Goal: Information Seeking & Learning: Learn about a topic

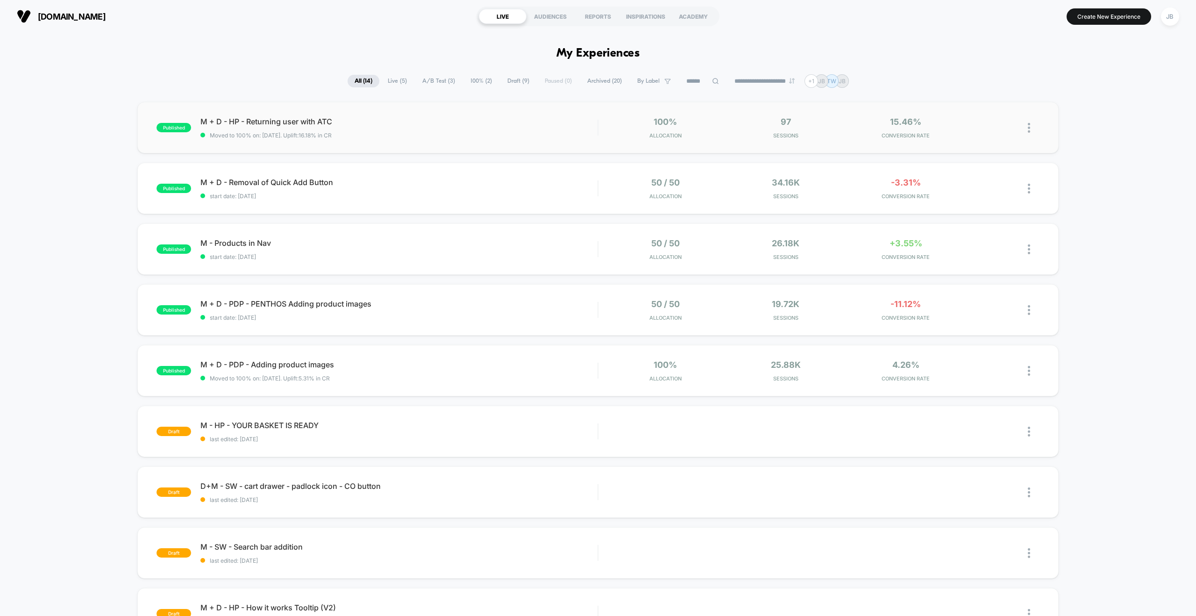
scroll to position [3, 0]
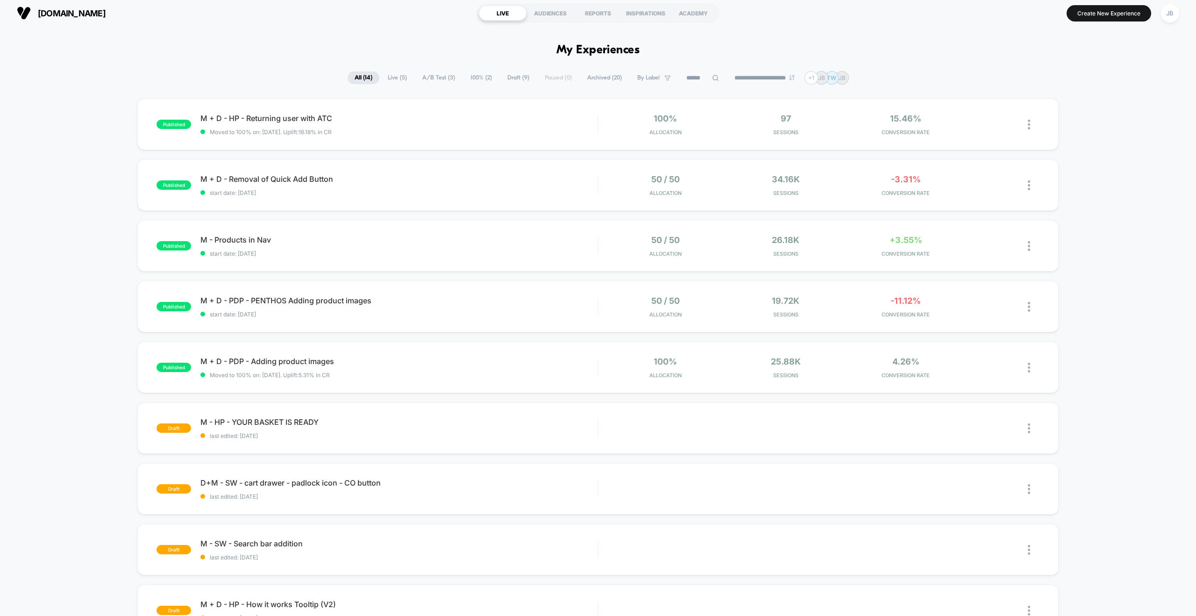
click at [480, 79] on span "100% ( 2 )" at bounding box center [482, 78] width 36 height 13
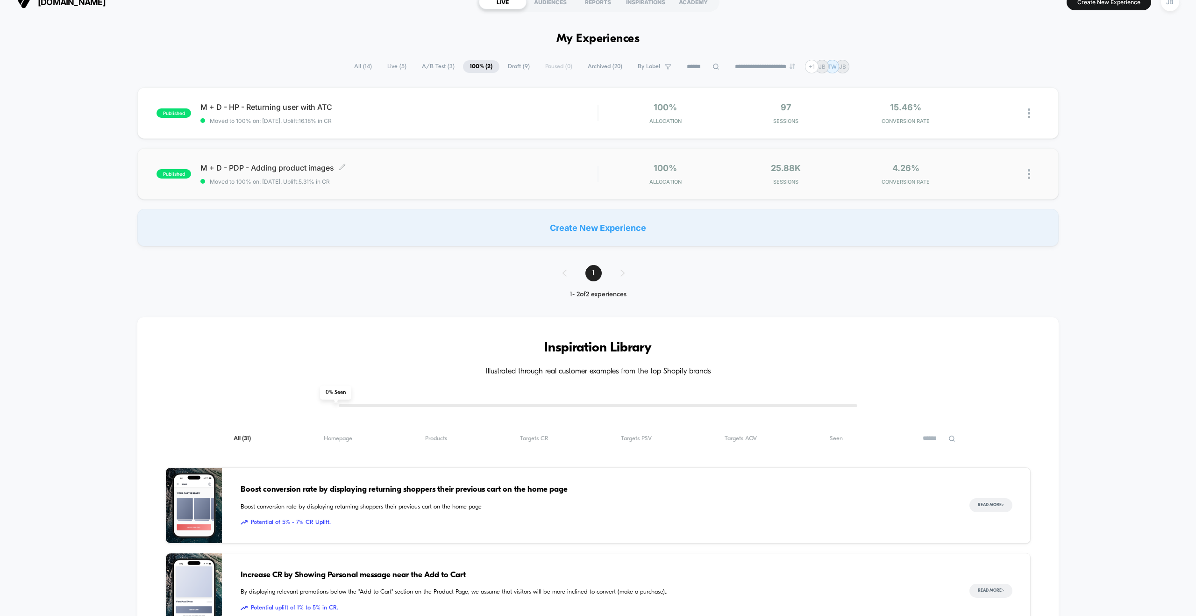
scroll to position [0, 0]
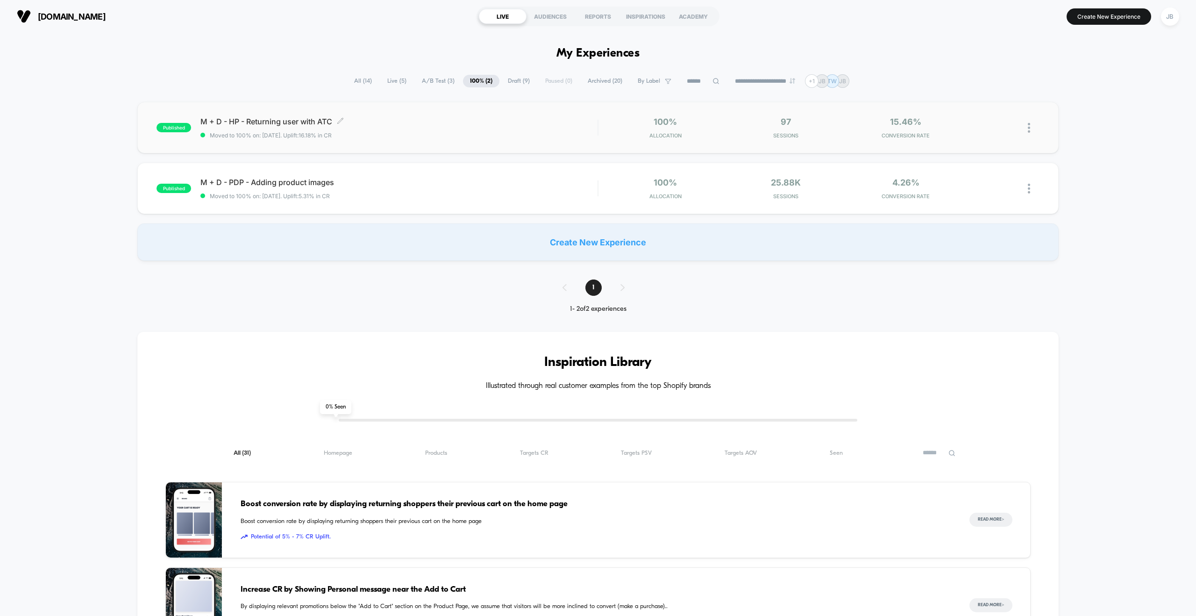
click at [498, 127] on div "M + D - HP - Returning user with ATC Click to edit experience details Click to …" at bounding box center [398, 128] width 397 height 22
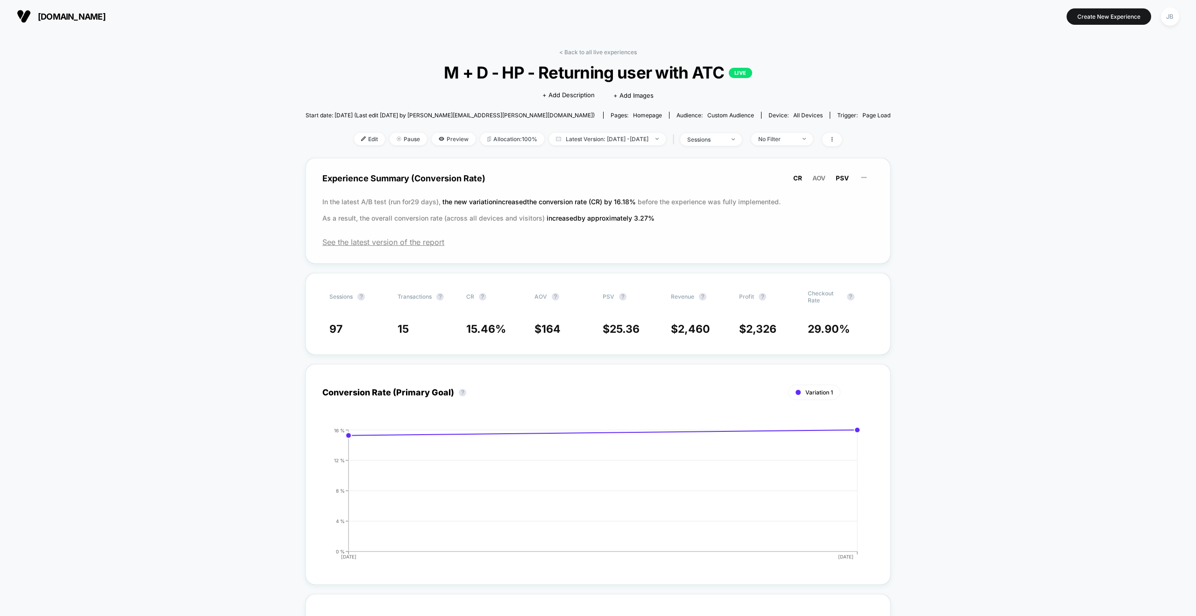
click at [836, 177] on span "PSV" at bounding box center [842, 177] width 13 height 7
click at [815, 179] on span "AOV" at bounding box center [819, 177] width 13 height 7
click at [794, 178] on span "CR" at bounding box center [798, 177] width 9 height 7
click at [624, 141] on span "Latest Version: [DATE] - [DATE]" at bounding box center [607, 139] width 117 height 13
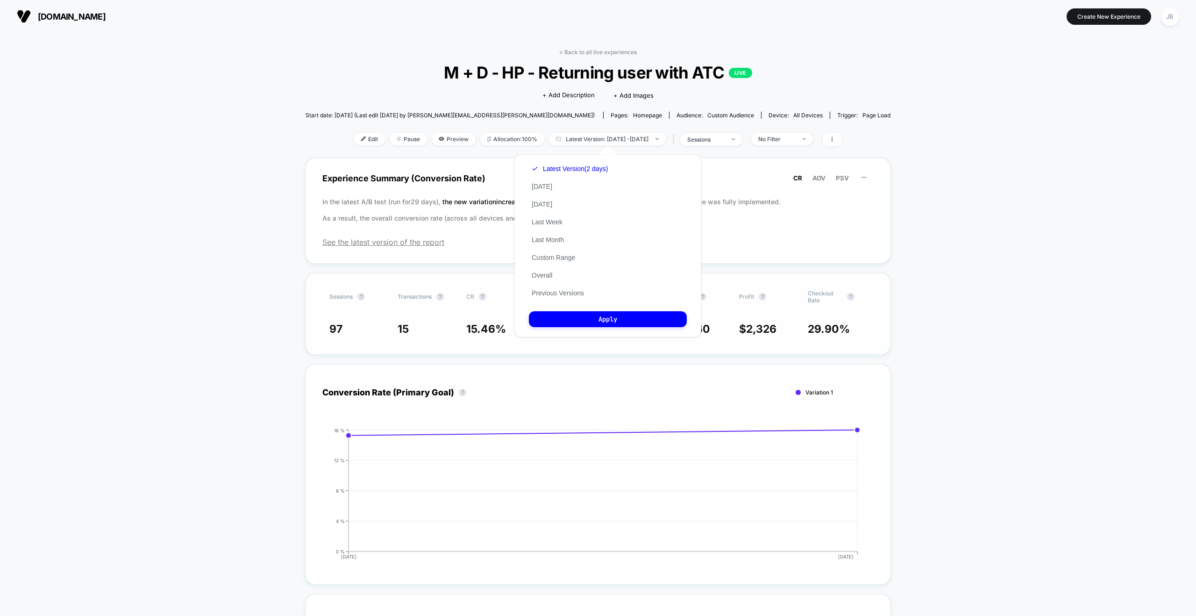
click at [550, 289] on button "Previous Versions" at bounding box center [558, 293] width 58 height 8
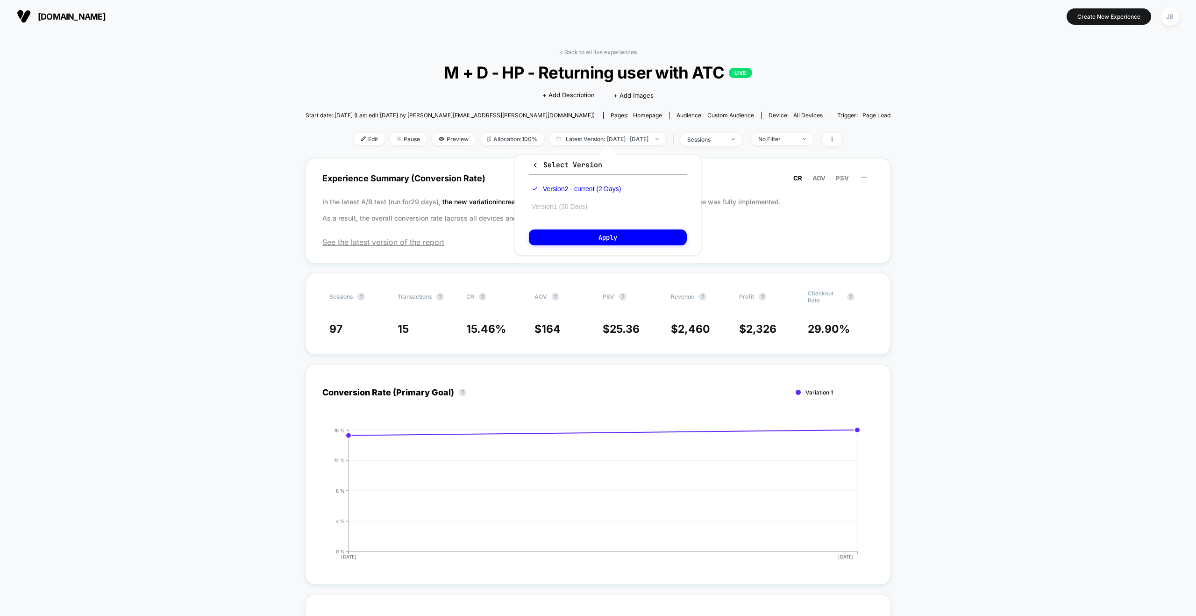
click at [561, 208] on button "Version 1 (30 Days)" at bounding box center [559, 206] width 61 height 8
click at [593, 232] on button "Apply" at bounding box center [608, 237] width 158 height 16
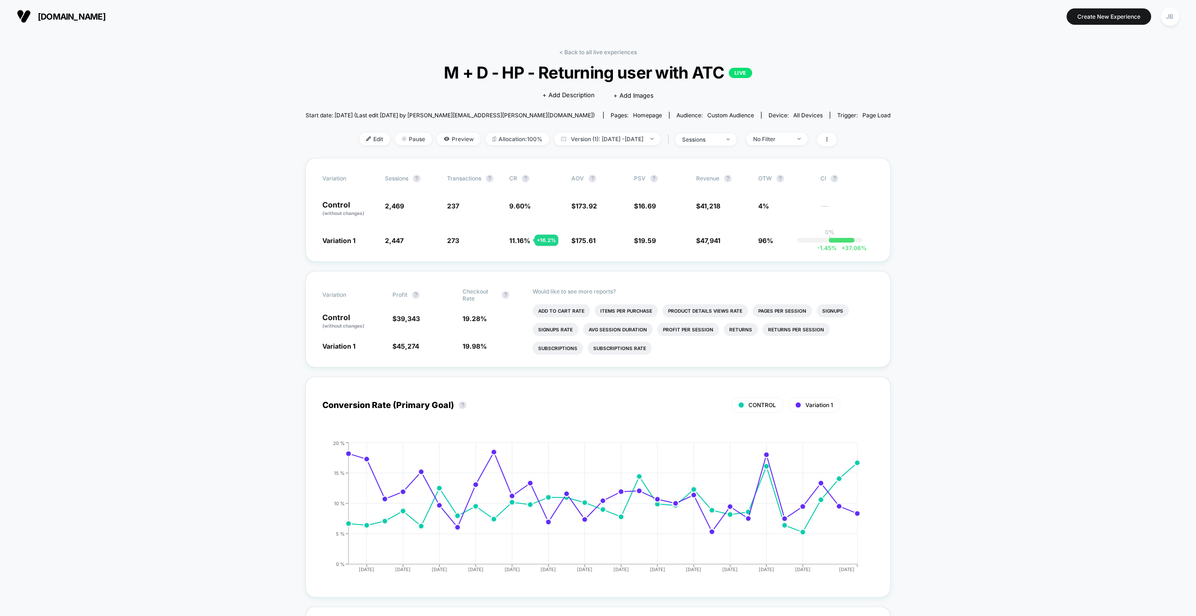
click at [599, 50] on link "< Back to all live experiences" at bounding box center [598, 52] width 78 height 7
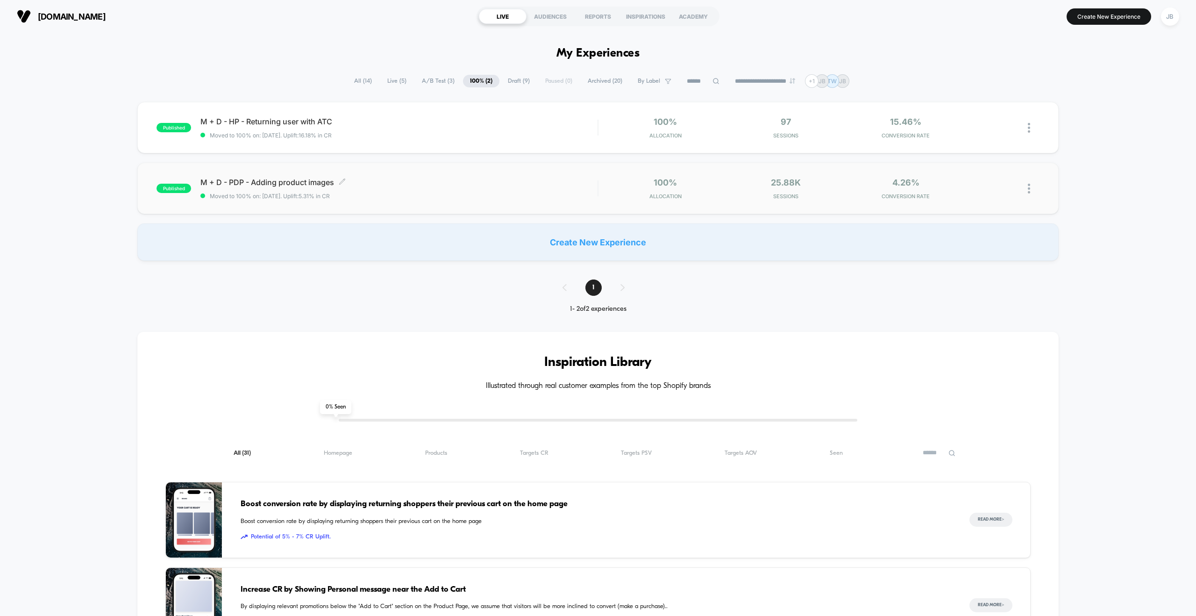
click at [523, 182] on span "M + D - PDP - Adding product images Click to edit experience details" at bounding box center [398, 182] width 397 height 9
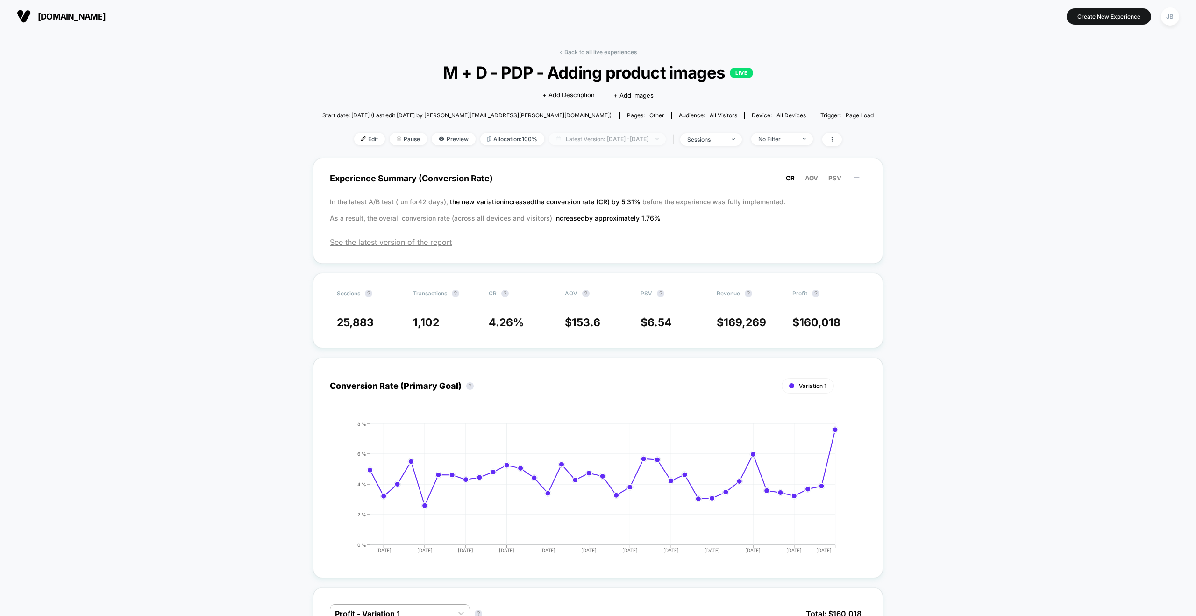
click at [641, 138] on span "Latest Version: [DATE] - [DATE]" at bounding box center [607, 139] width 117 height 13
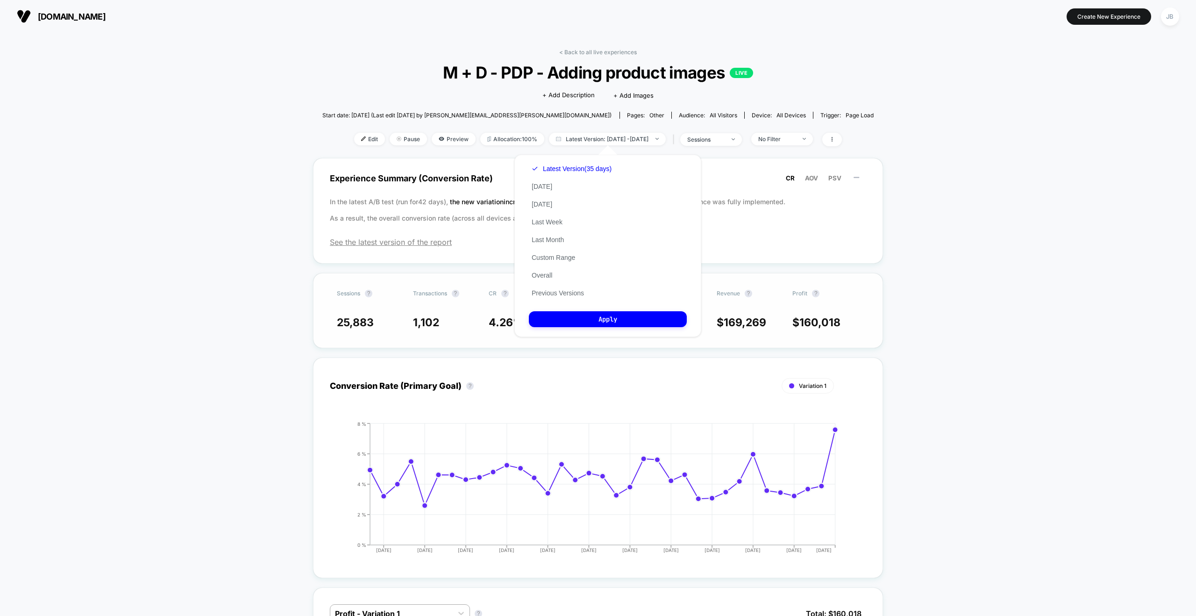
click at [565, 292] on button "Previous Versions" at bounding box center [558, 293] width 58 height 8
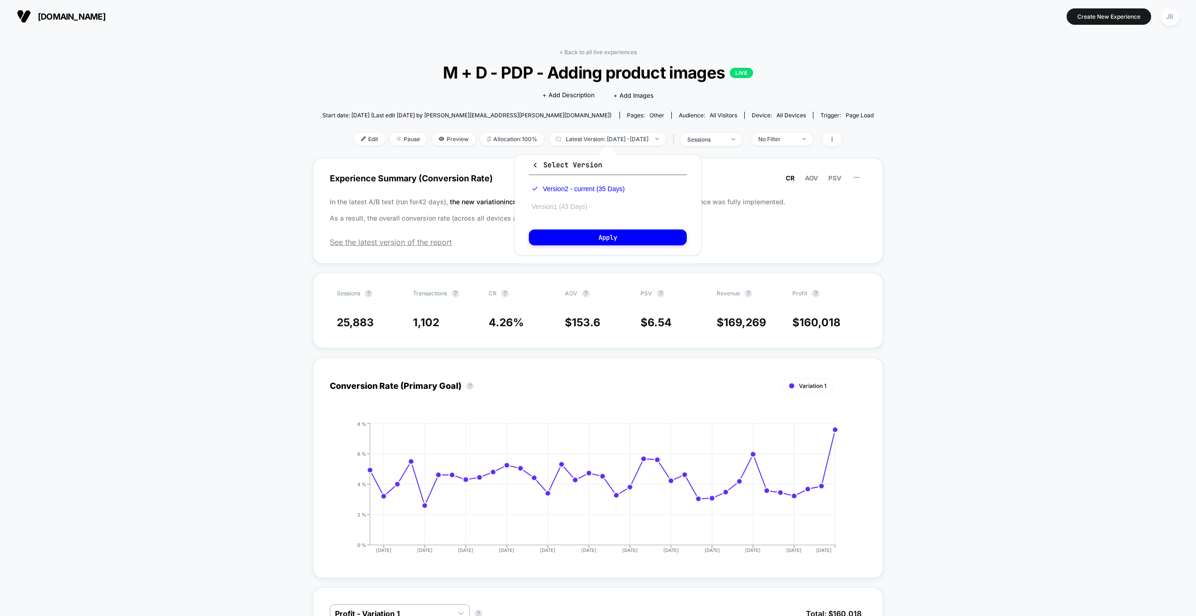
drag, startPoint x: 555, startPoint y: 198, endPoint x: 553, endPoint y: 205, distance: 6.8
click at [555, 200] on div "Version 2 - current (35 Days) Version 1 (43 Days)" at bounding box center [578, 198] width 99 height 36
drag, startPoint x: 552, startPoint y: 205, endPoint x: 564, endPoint y: 210, distance: 13.0
click at [552, 205] on button "Version 1 (43 Days)" at bounding box center [559, 206] width 61 height 8
click at [609, 236] on button "Apply" at bounding box center [608, 237] width 158 height 16
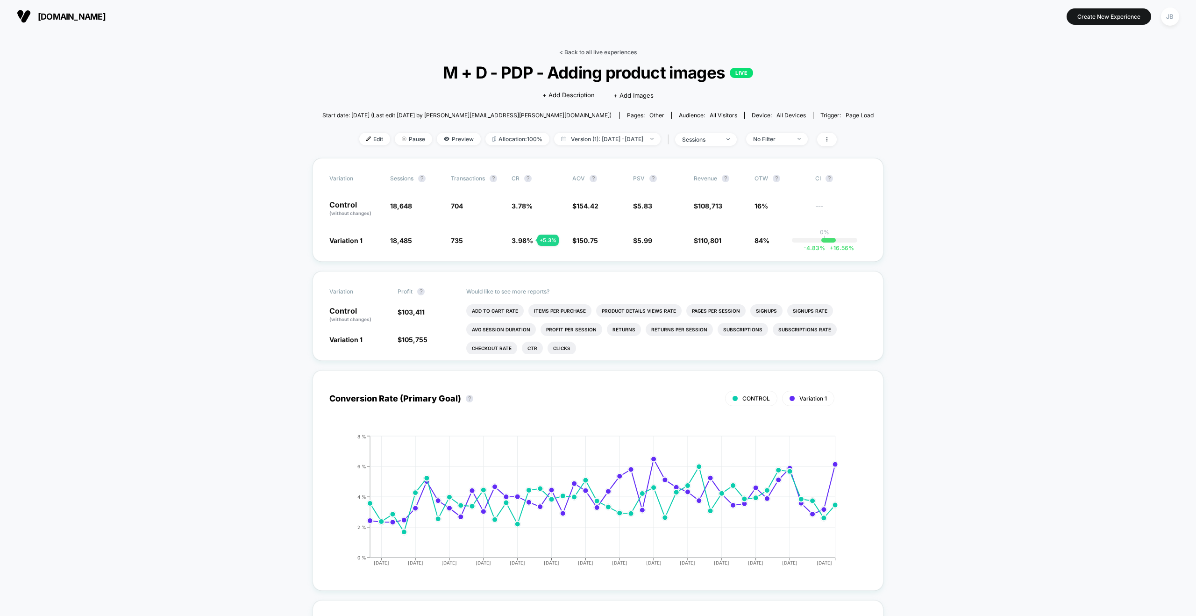
click at [588, 51] on link "< Back to all live experiences" at bounding box center [598, 52] width 78 height 7
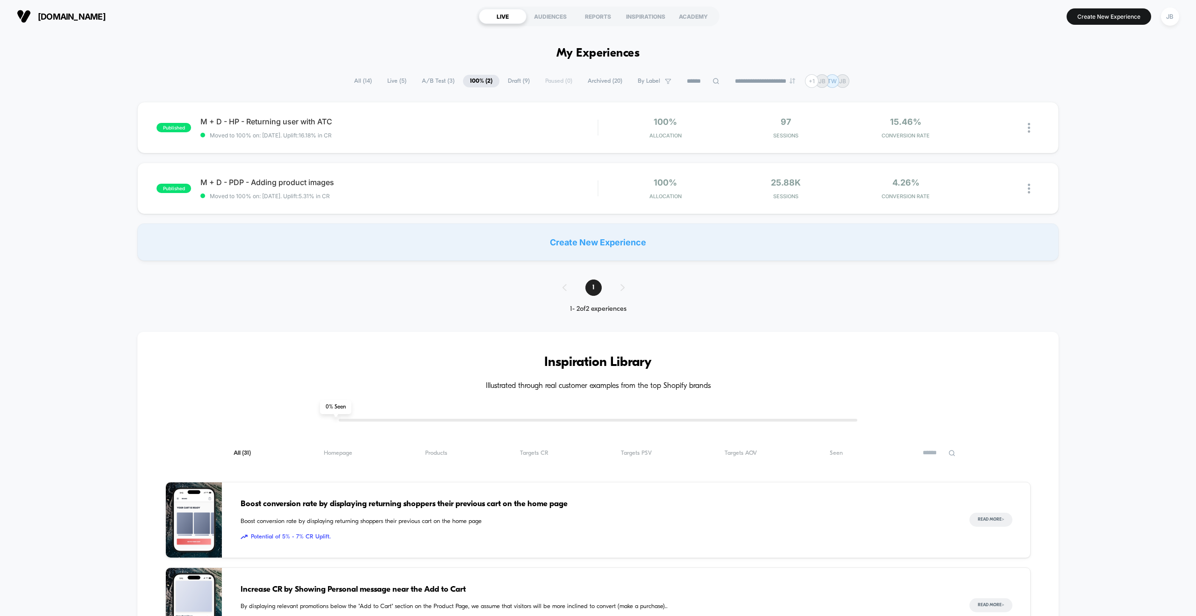
click at [397, 81] on span "Live ( 5 )" at bounding box center [396, 81] width 33 height 13
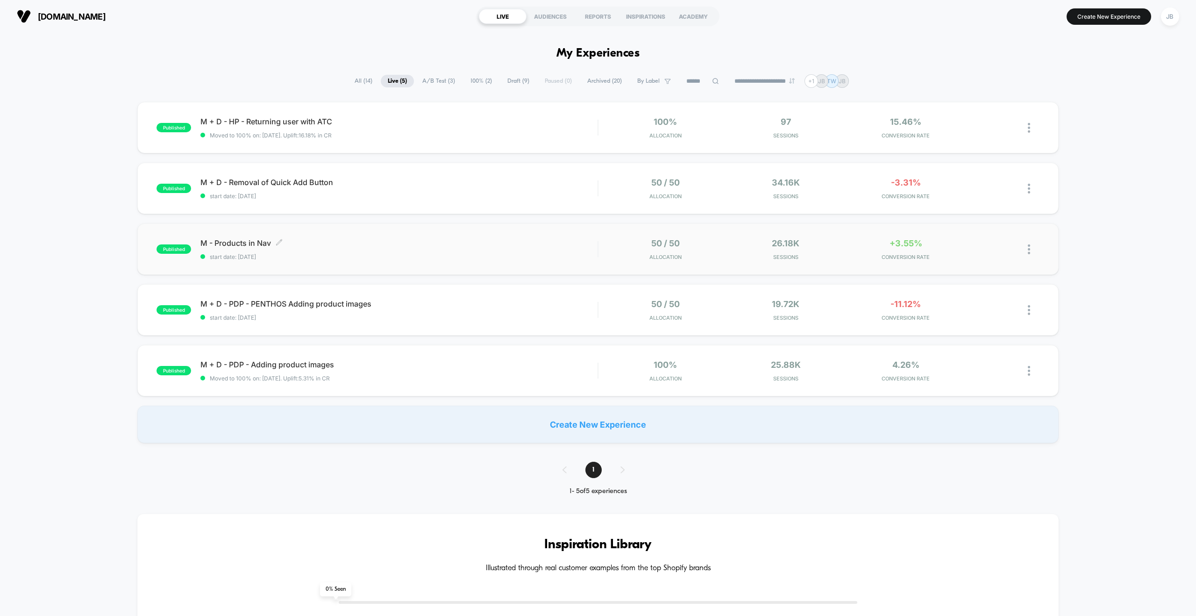
click at [535, 242] on span "M - Products in Nav Click to edit experience details" at bounding box center [398, 242] width 397 height 9
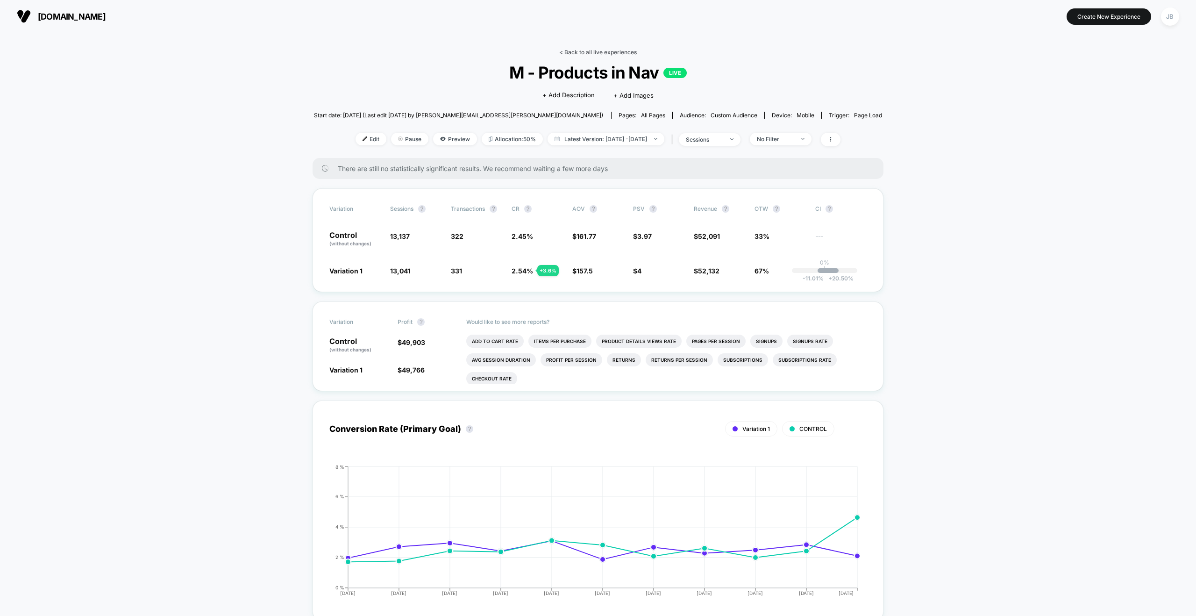
click at [593, 51] on link "< Back to all live experiences" at bounding box center [598, 52] width 78 height 7
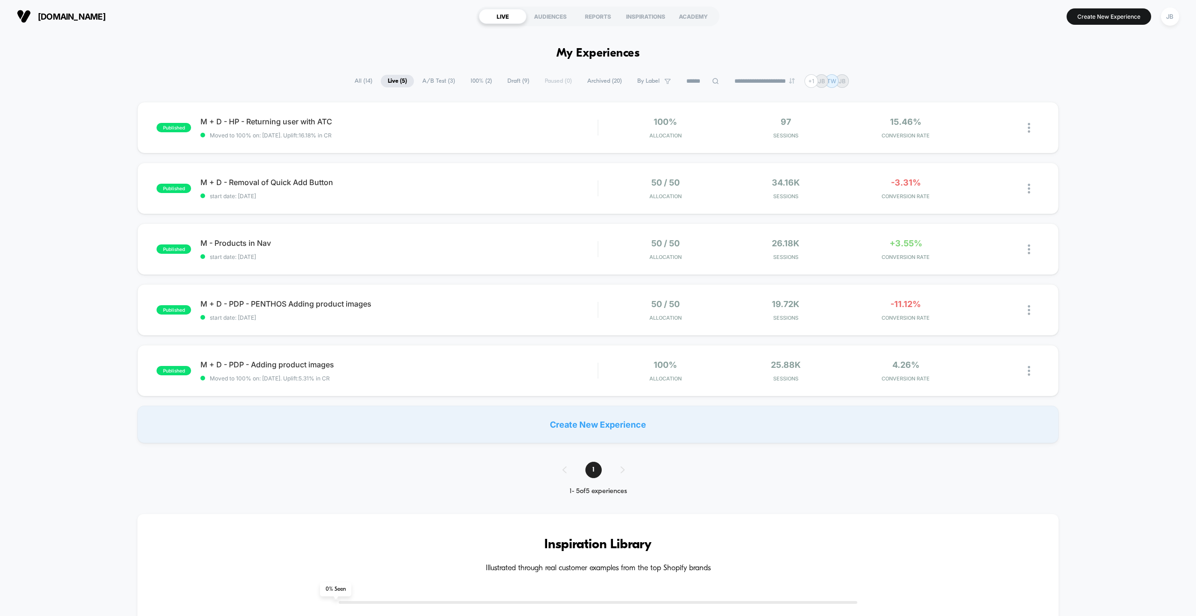
click at [512, 80] on span "Draft ( 9 )" at bounding box center [519, 81] width 36 height 13
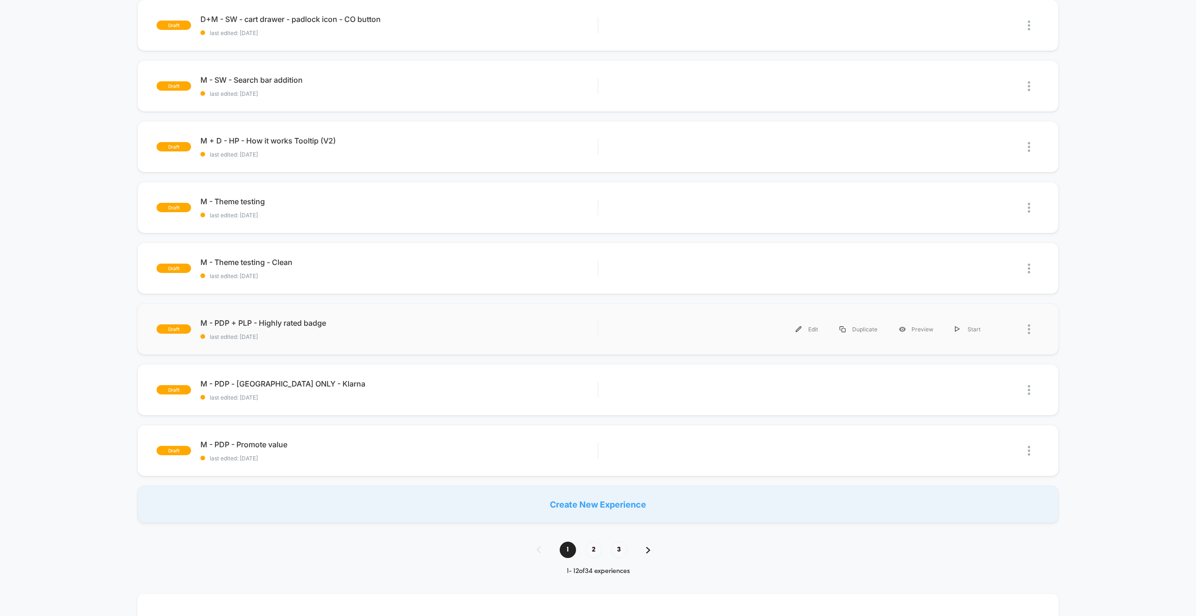
scroll to position [161, 0]
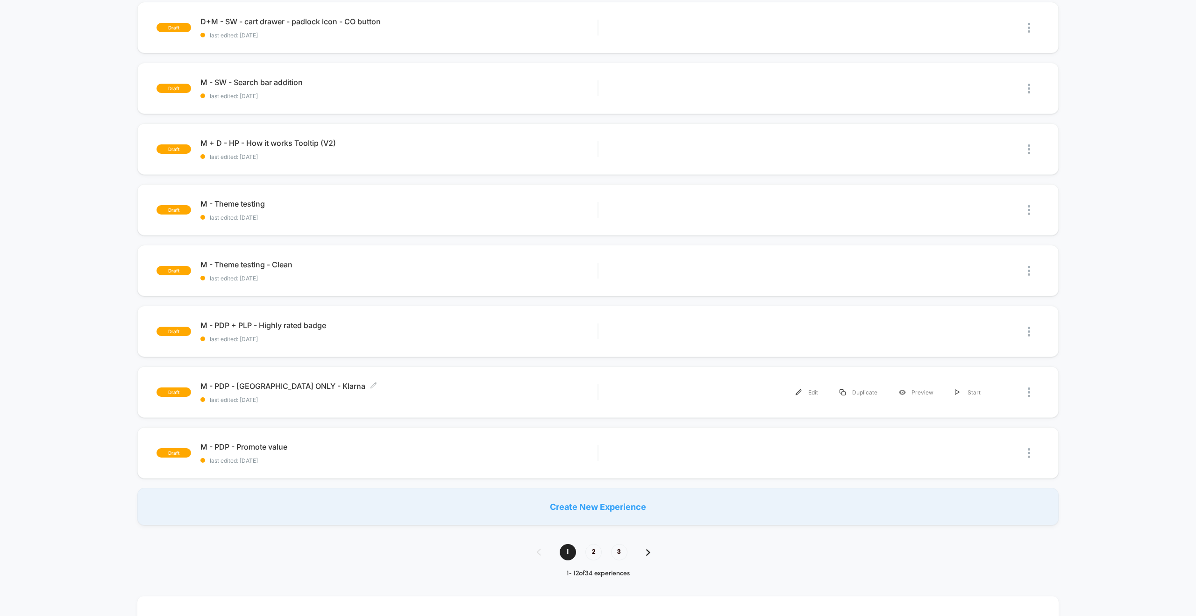
click at [362, 396] on span "last edited: [DATE]" at bounding box center [398, 399] width 397 height 7
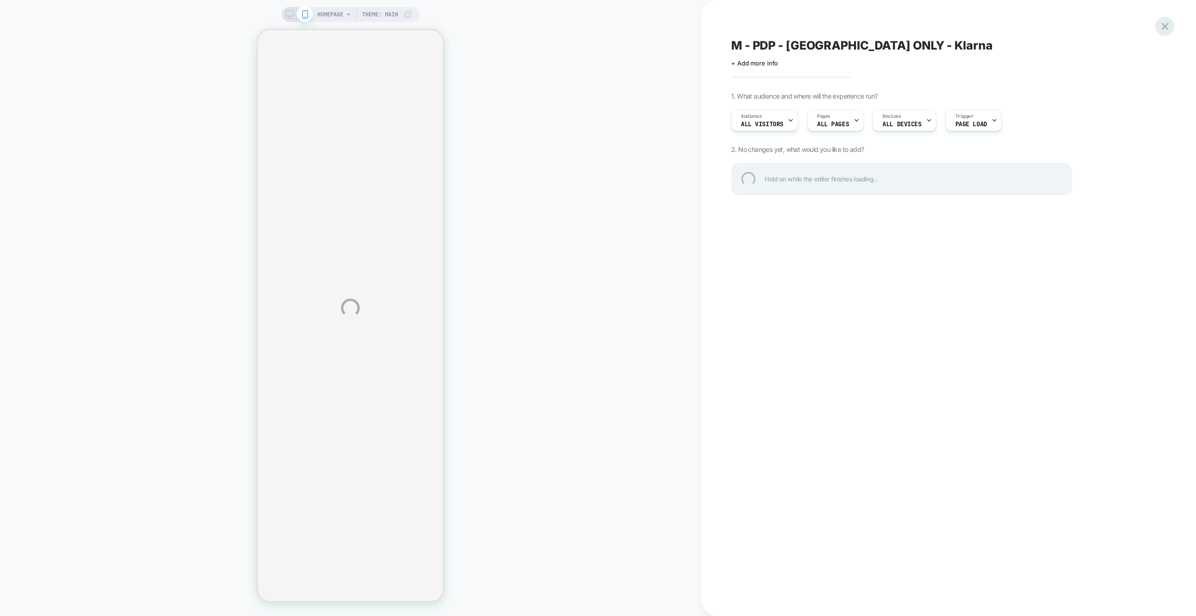
click at [1167, 25] on div at bounding box center [1165, 26] width 19 height 19
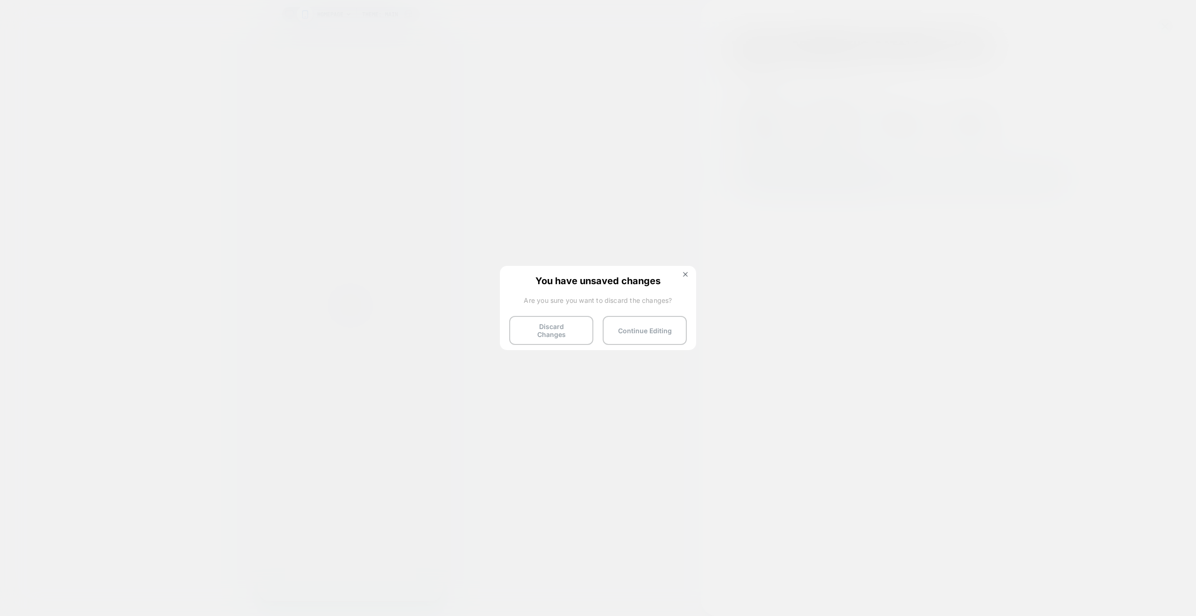
drag, startPoint x: 556, startPoint y: 332, endPoint x: 560, endPoint y: 329, distance: 5.1
click at [556, 332] on button "Discard Changes" at bounding box center [551, 330] width 84 height 29
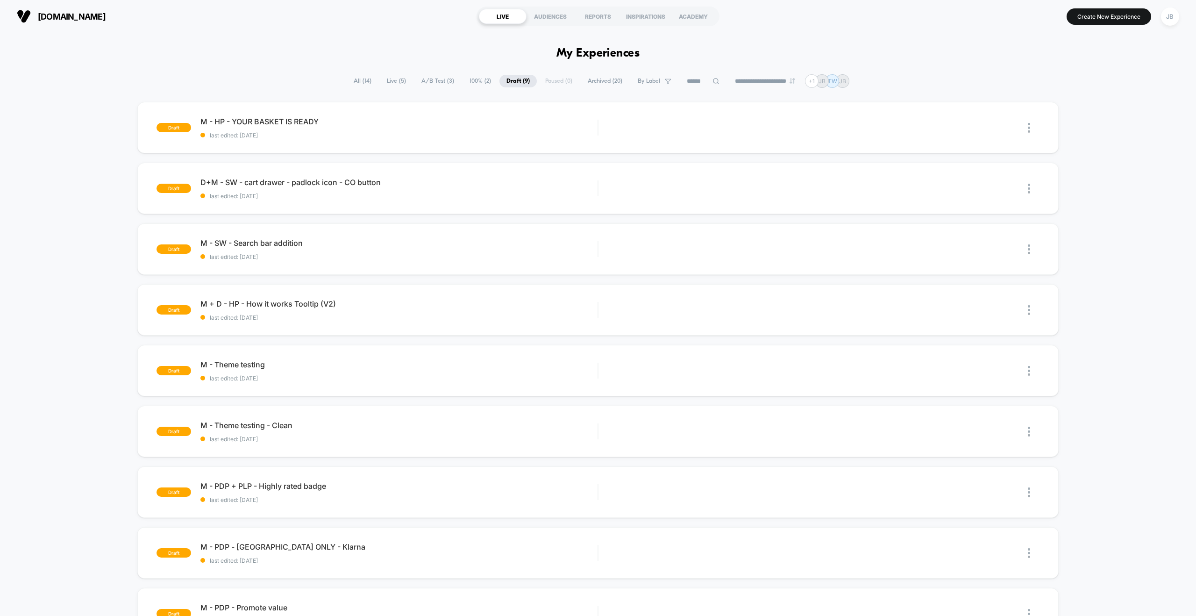
click at [598, 83] on span "Archived ( 20 )" at bounding box center [605, 81] width 49 height 13
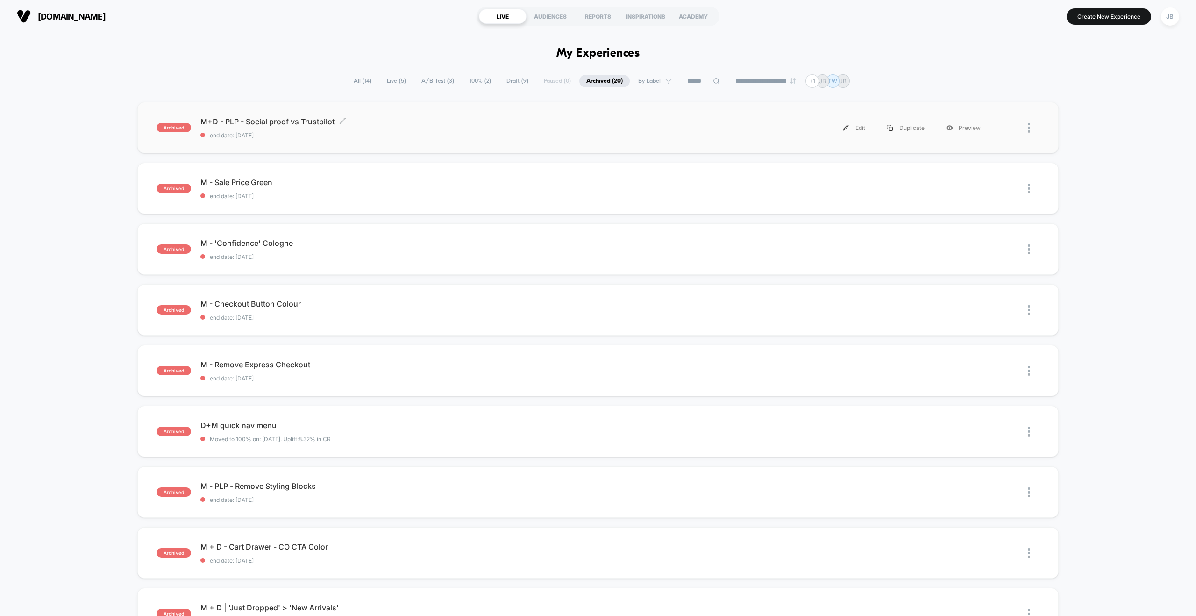
click at [511, 122] on span "M+D - PLP - Social proof vs Trustpilot Click to edit experience details" at bounding box center [398, 121] width 397 height 9
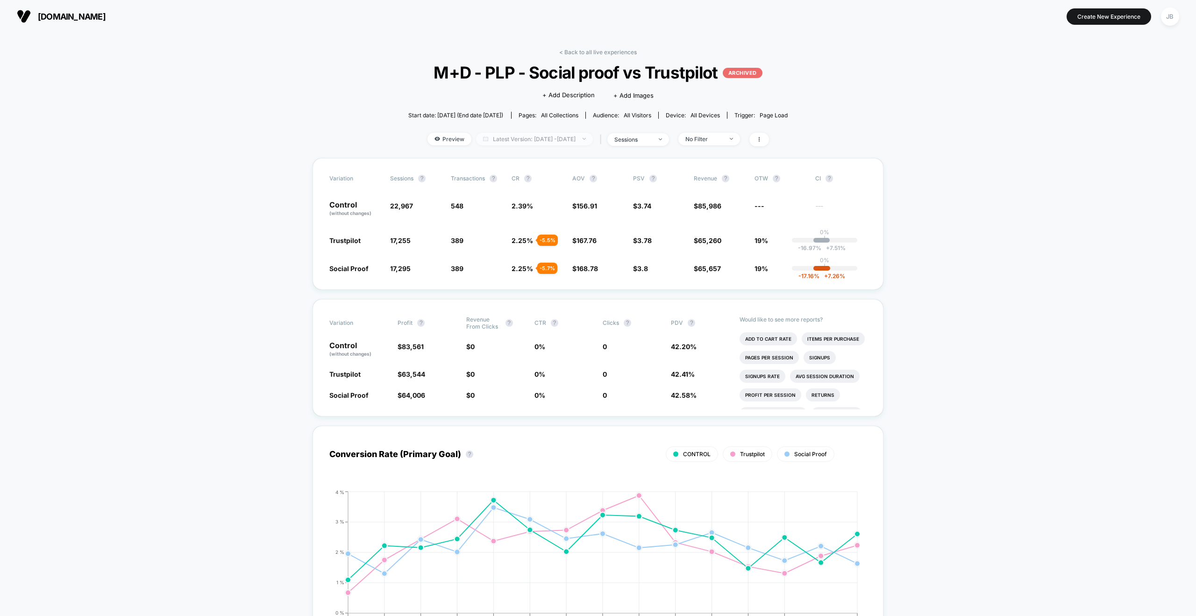
click at [571, 134] on span "Latest Version: [DATE] - [DATE]" at bounding box center [534, 139] width 117 height 13
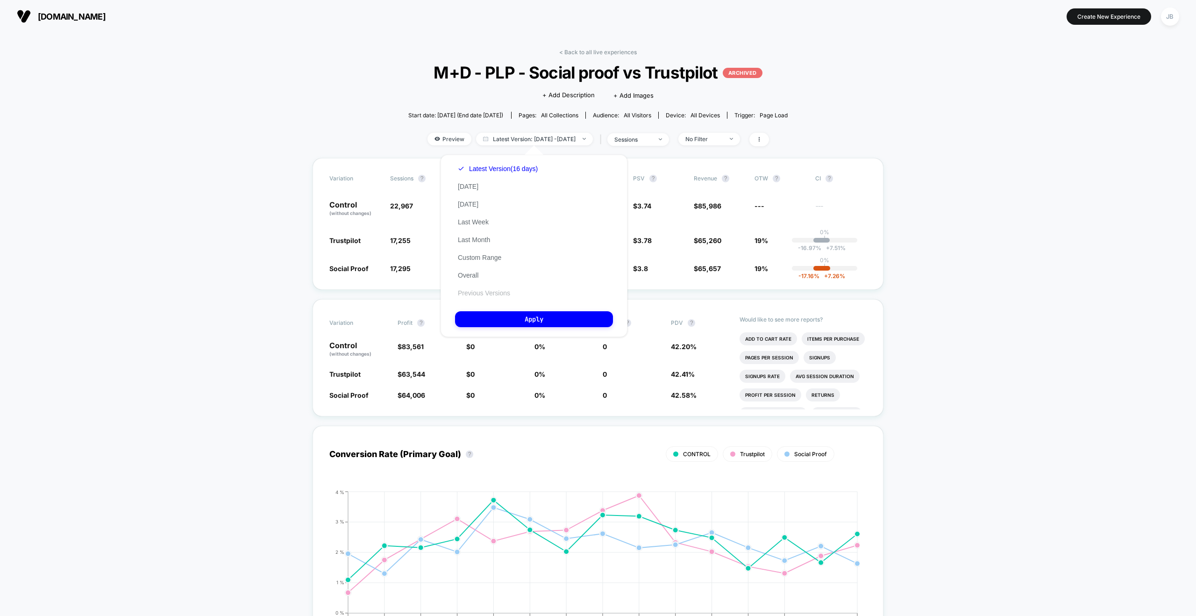
drag, startPoint x: 478, startPoint y: 297, endPoint x: 480, endPoint y: 292, distance: 5.9
click at [478, 297] on div "Latest Version (16 days) [DATE] [DATE] Last Week Last Month Custom Range Overal…" at bounding box center [498, 231] width 86 height 142
click at [480, 292] on button "Previous Versions" at bounding box center [484, 293] width 58 height 8
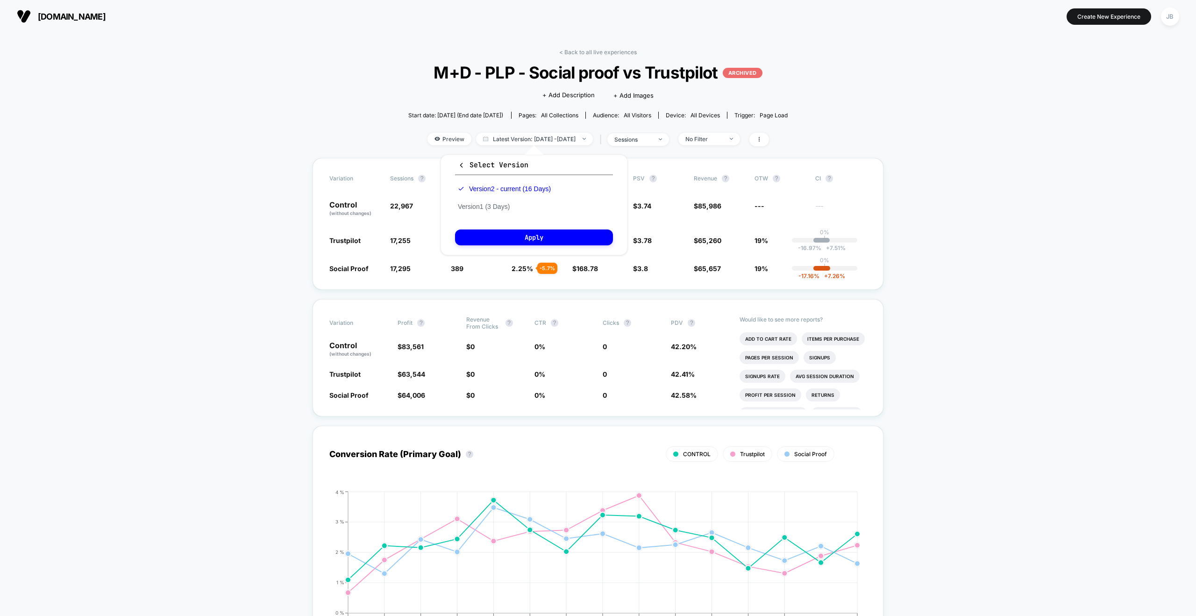
drag, startPoint x: 505, startPoint y: 207, endPoint x: 522, endPoint y: 219, distance: 20.5
click at [506, 207] on button "Version 1 (3 Days)" at bounding box center [483, 206] width 57 height 8
drag, startPoint x: 497, startPoint y: 191, endPoint x: 518, endPoint y: 207, distance: 26.1
click at [498, 191] on button "Version 2 - current (16 Days)" at bounding box center [498, 189] width 87 height 8
click at [539, 239] on button "Apply" at bounding box center [534, 237] width 158 height 16
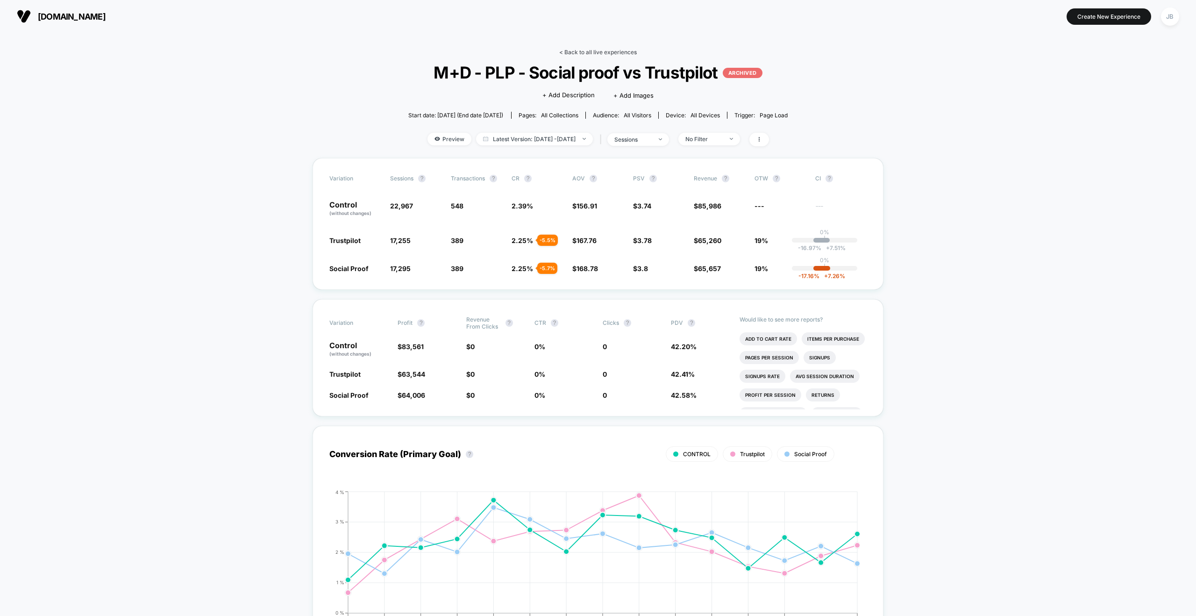
click at [593, 53] on link "< Back to all live experiences" at bounding box center [598, 52] width 78 height 7
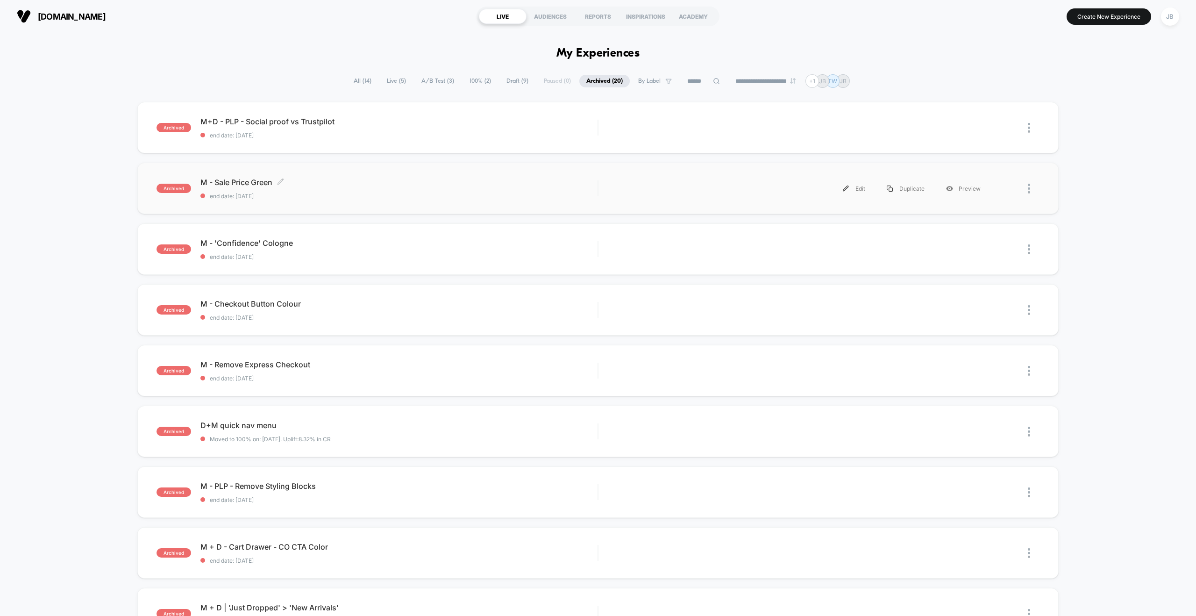
click at [398, 188] on div "M - Sale Price Green Click to edit experience details Click to edit experience …" at bounding box center [398, 189] width 397 height 22
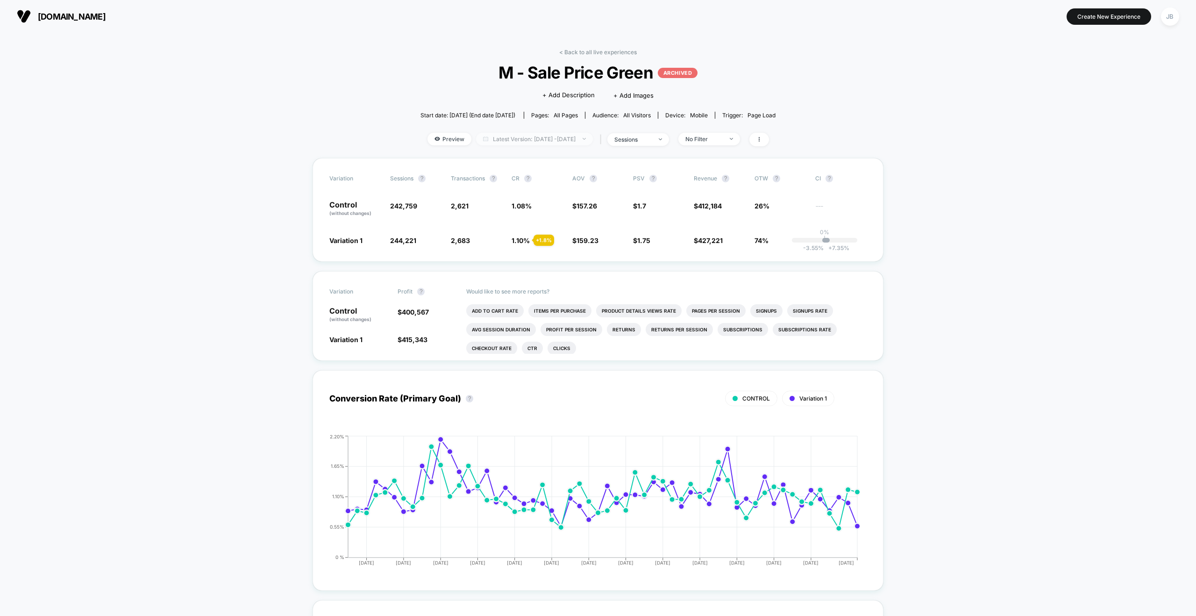
click at [577, 137] on span "Latest Version: [DATE] - [DATE]" at bounding box center [534, 139] width 117 height 13
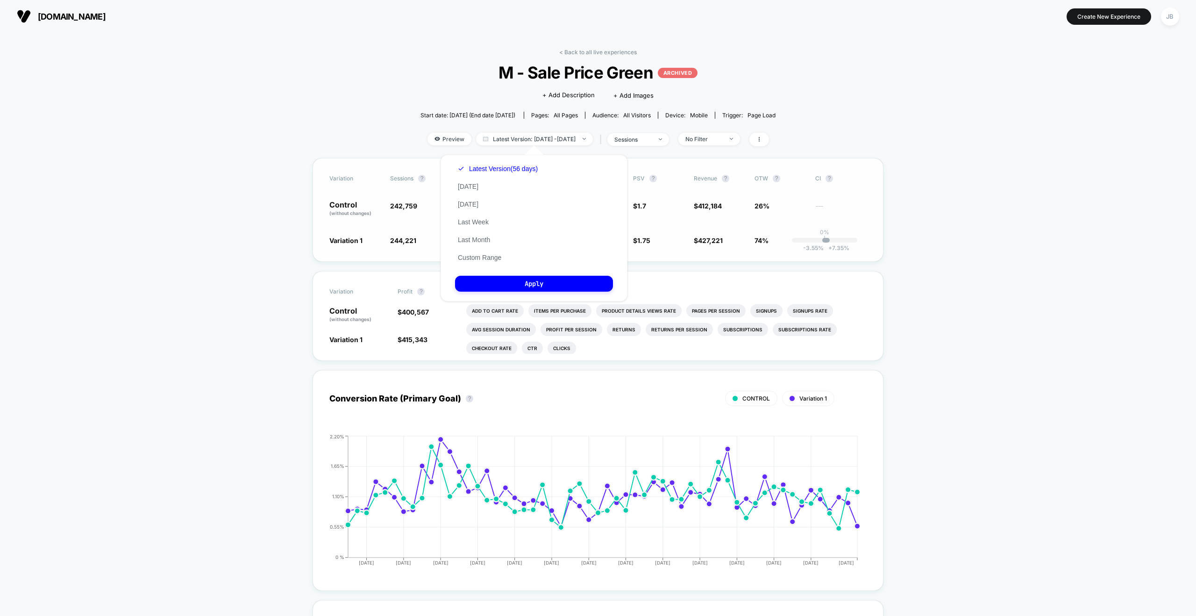
drag, startPoint x: 759, startPoint y: 260, endPoint x: 702, endPoint y: 249, distance: 57.6
click at [758, 260] on div "Variation Sessions ? Transactions ? CR ? AOV ? PSV ? Revenue ? OTW ? CI ? Contr…" at bounding box center [598, 210] width 571 height 104
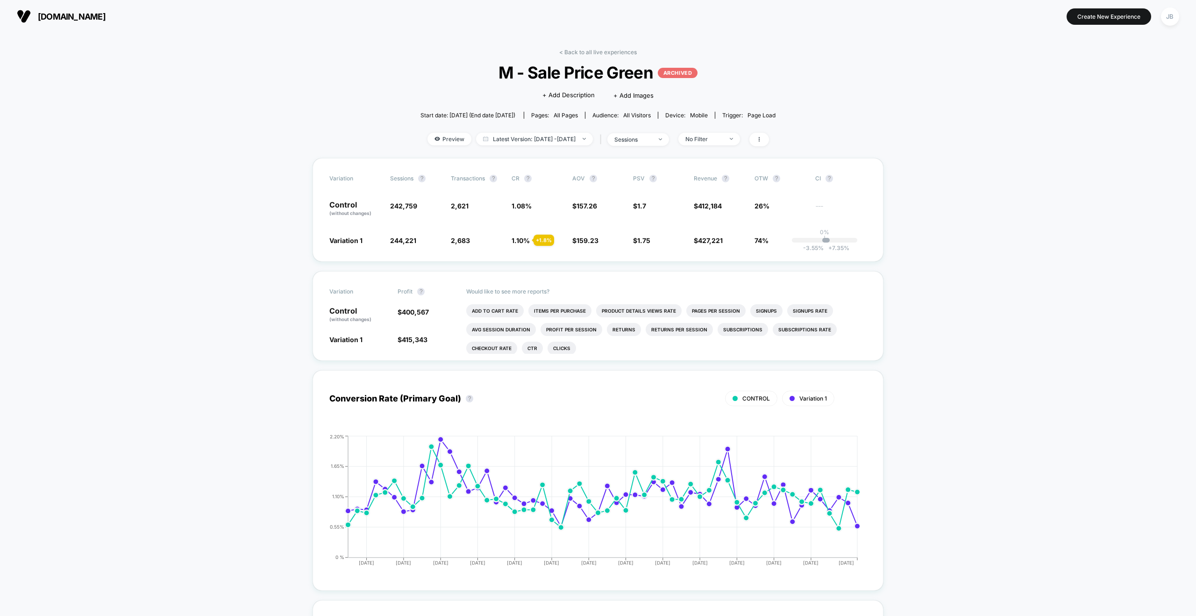
drag, startPoint x: 573, startPoint y: 51, endPoint x: 566, endPoint y: 54, distance: 7.6
click at [572, 51] on link "< Back to all live experiences" at bounding box center [598, 52] width 78 height 7
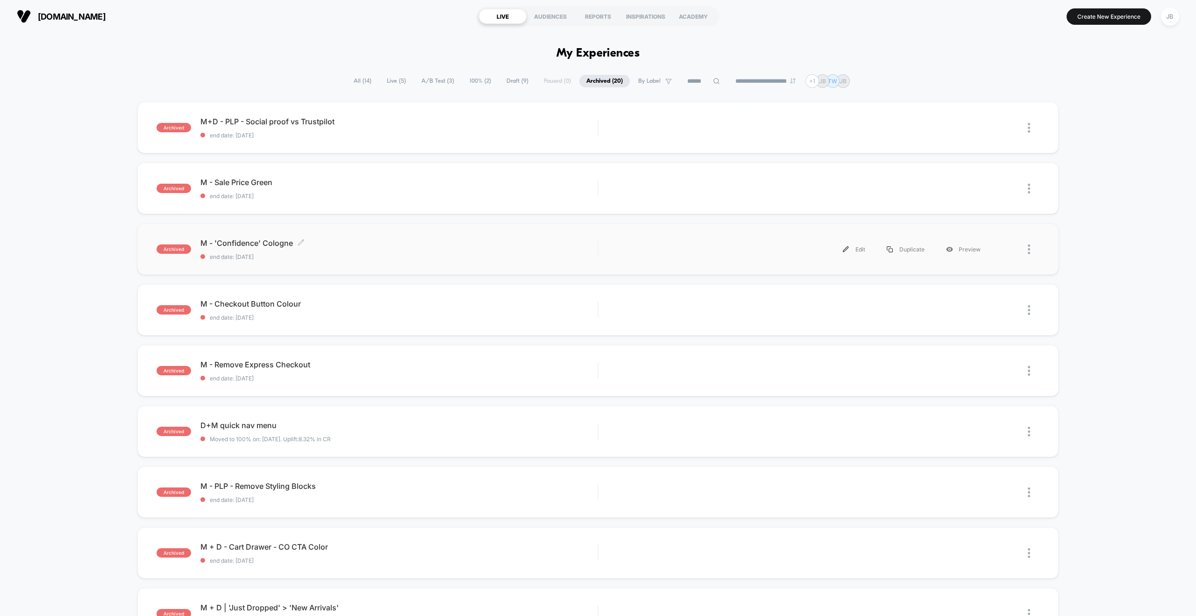
click at [405, 254] on span "end date: [DATE]" at bounding box center [398, 256] width 397 height 7
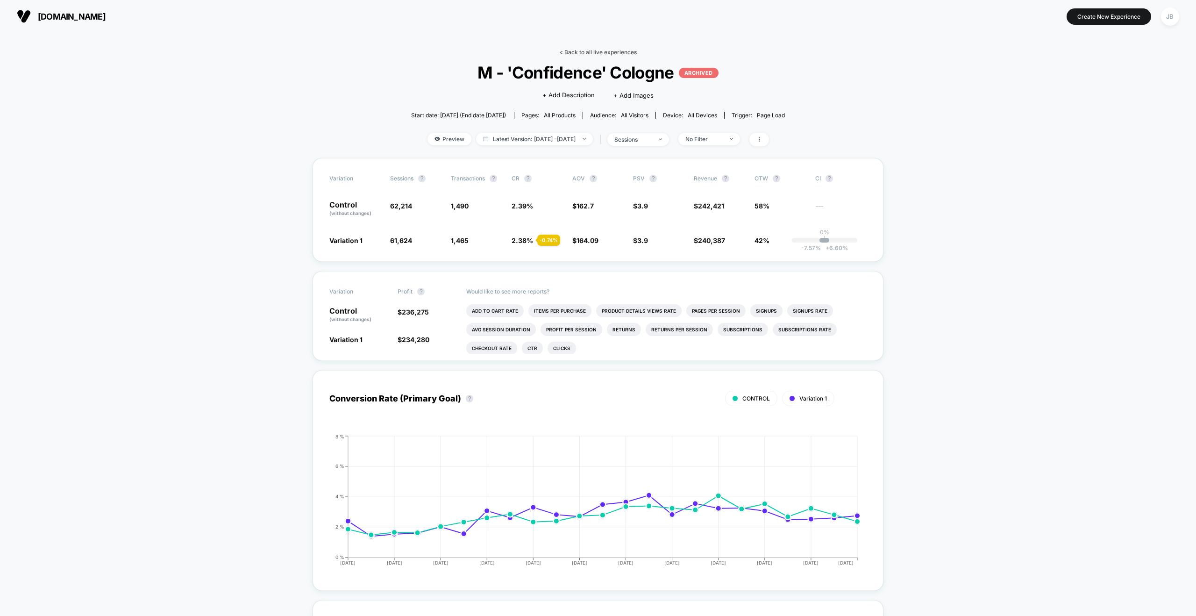
click at [604, 51] on link "< Back to all live experiences" at bounding box center [598, 52] width 78 height 7
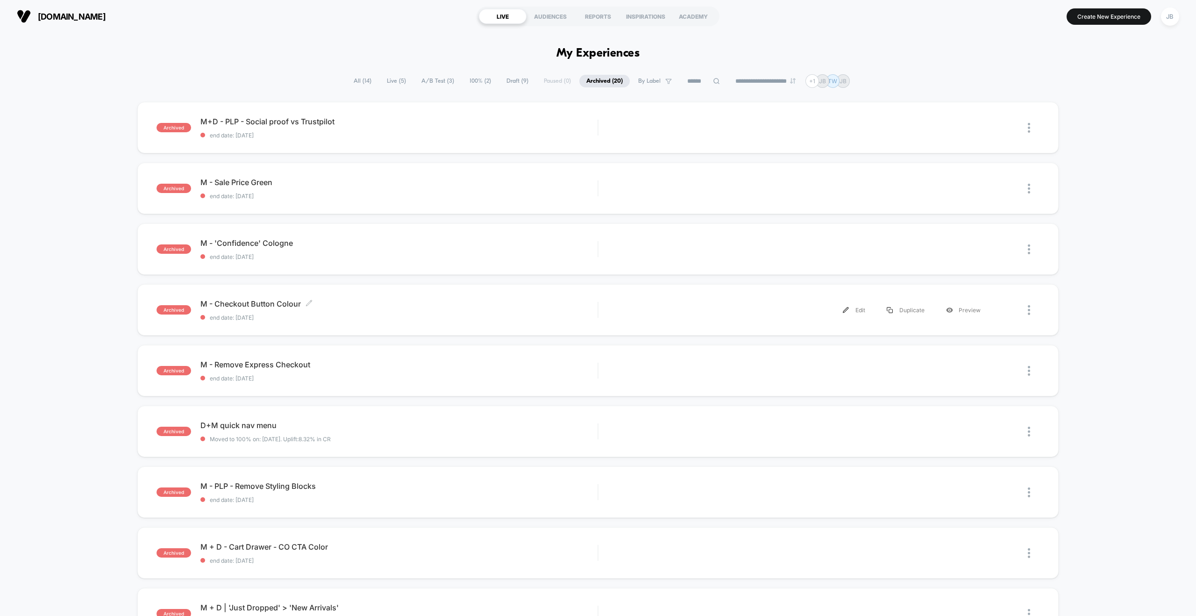
click at [424, 299] on span "M - Checkout Button Colour Click to edit experience details" at bounding box center [398, 303] width 397 height 9
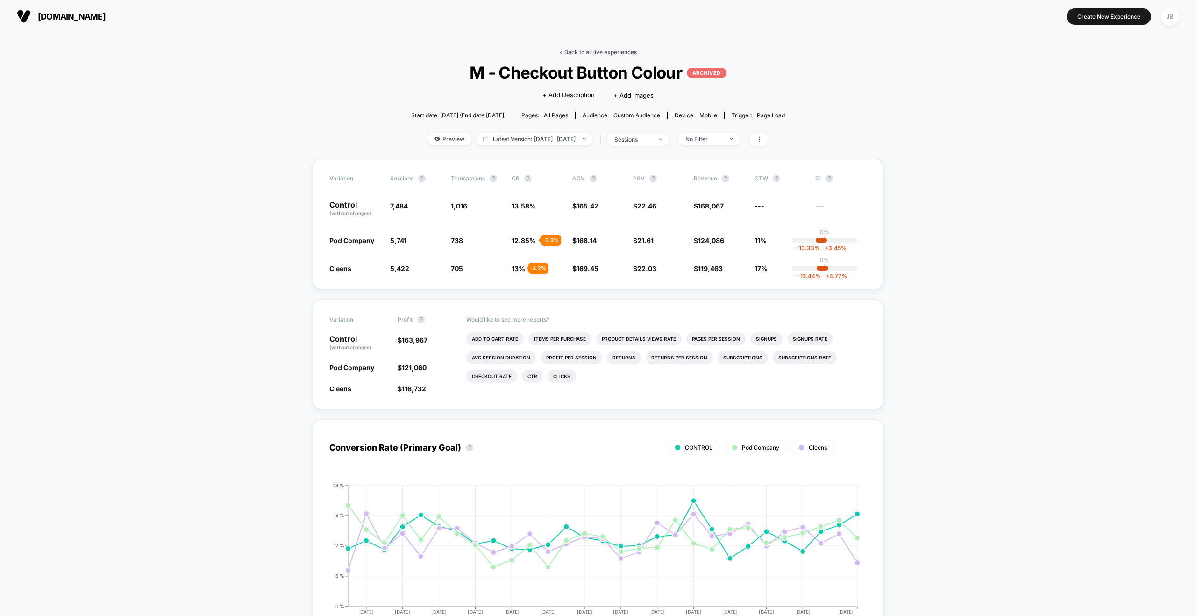
click at [572, 50] on link "< Back to all live experiences" at bounding box center [598, 52] width 78 height 7
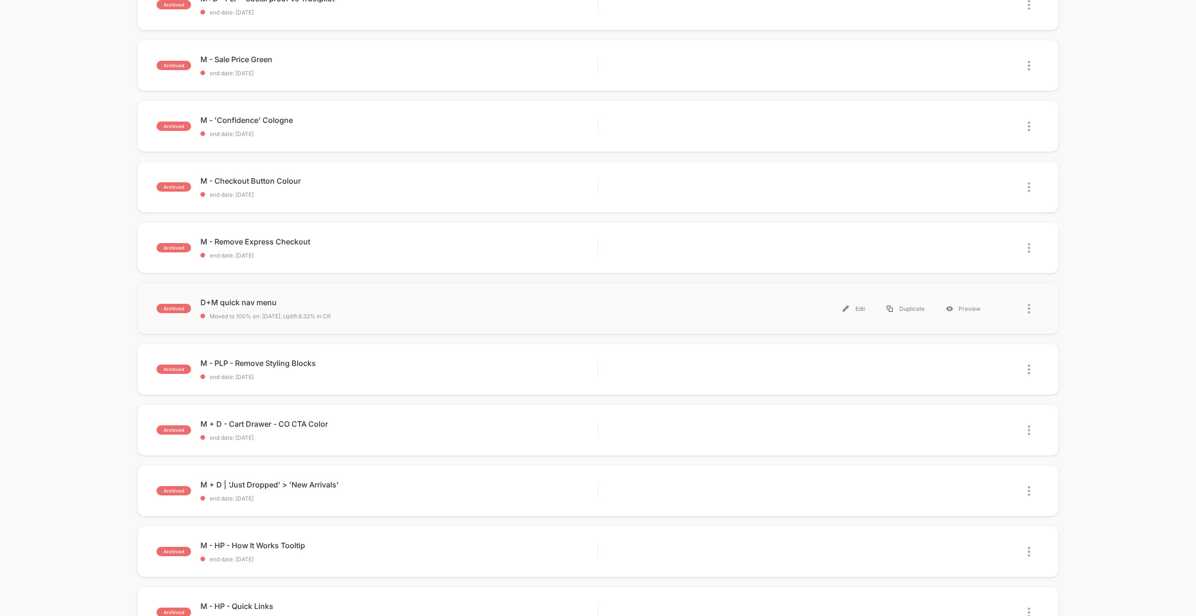
scroll to position [124, 0]
click at [439, 243] on span "M - Remove Express Checkout Click to edit experience details" at bounding box center [398, 240] width 397 height 9
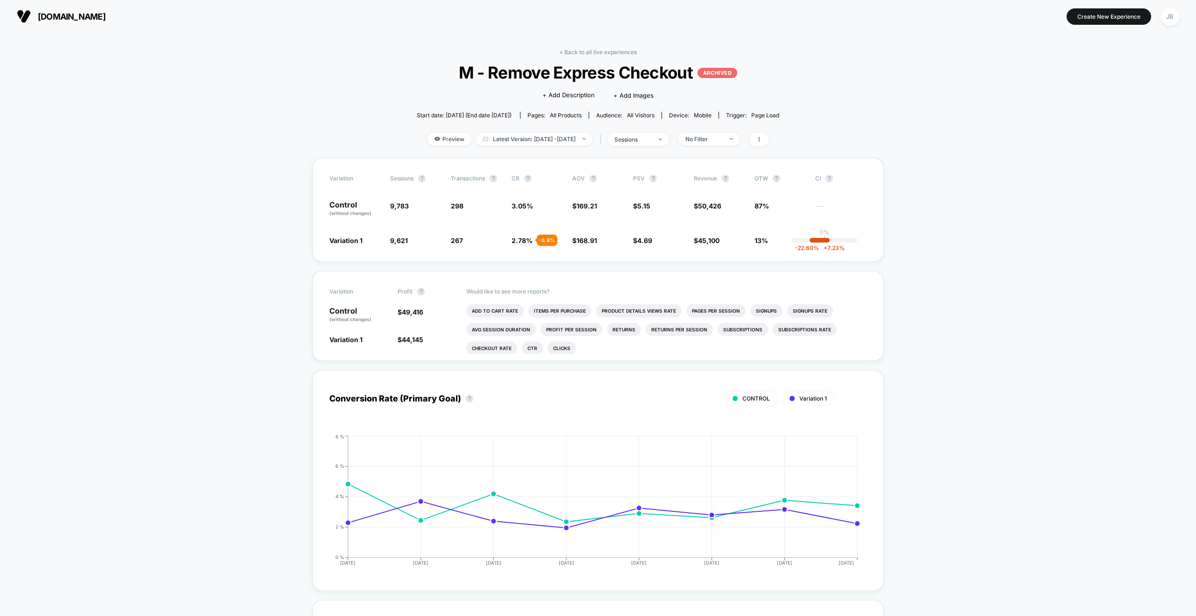
click at [606, 54] on link "< Back to all live experiences" at bounding box center [598, 52] width 78 height 7
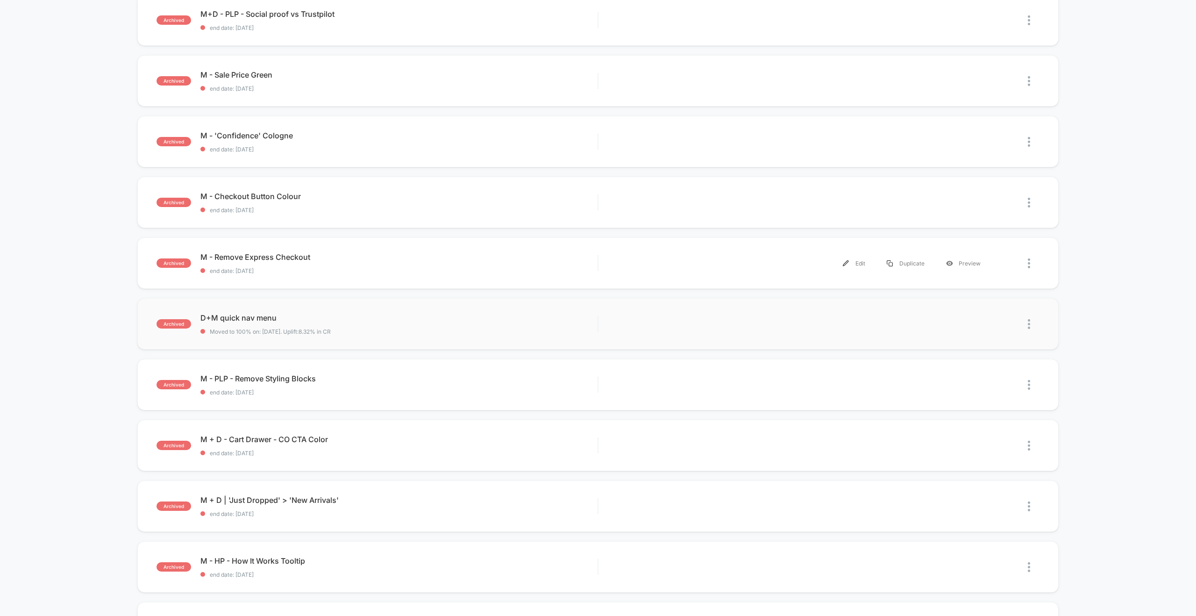
scroll to position [114, 0]
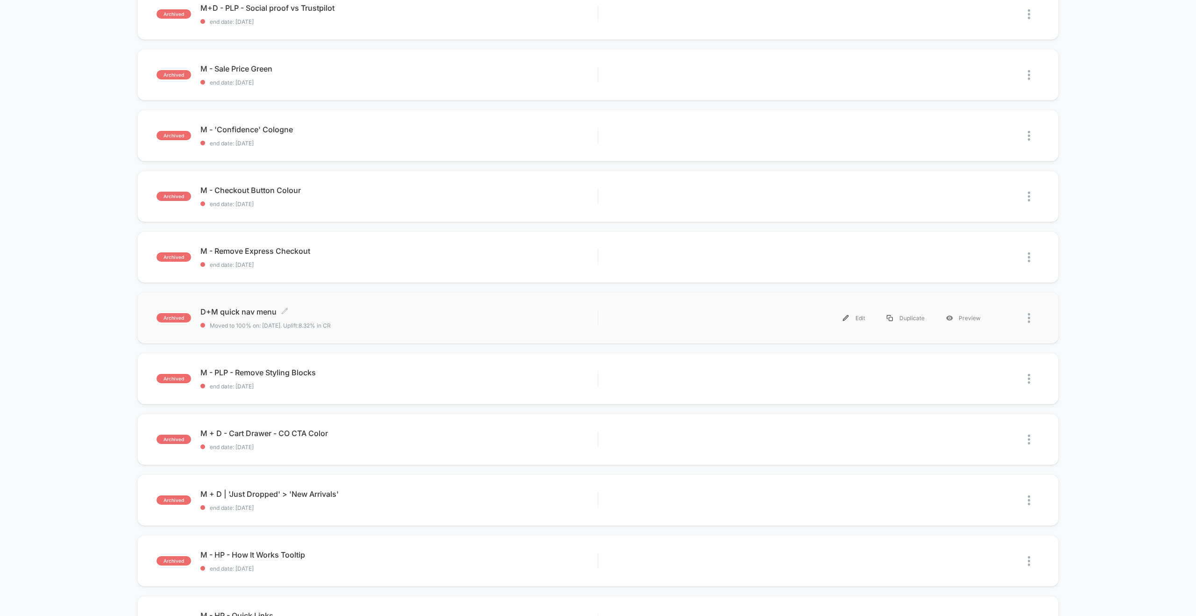
click at [441, 315] on span "D+M quick nav menu Click to edit experience details" at bounding box center [398, 311] width 397 height 9
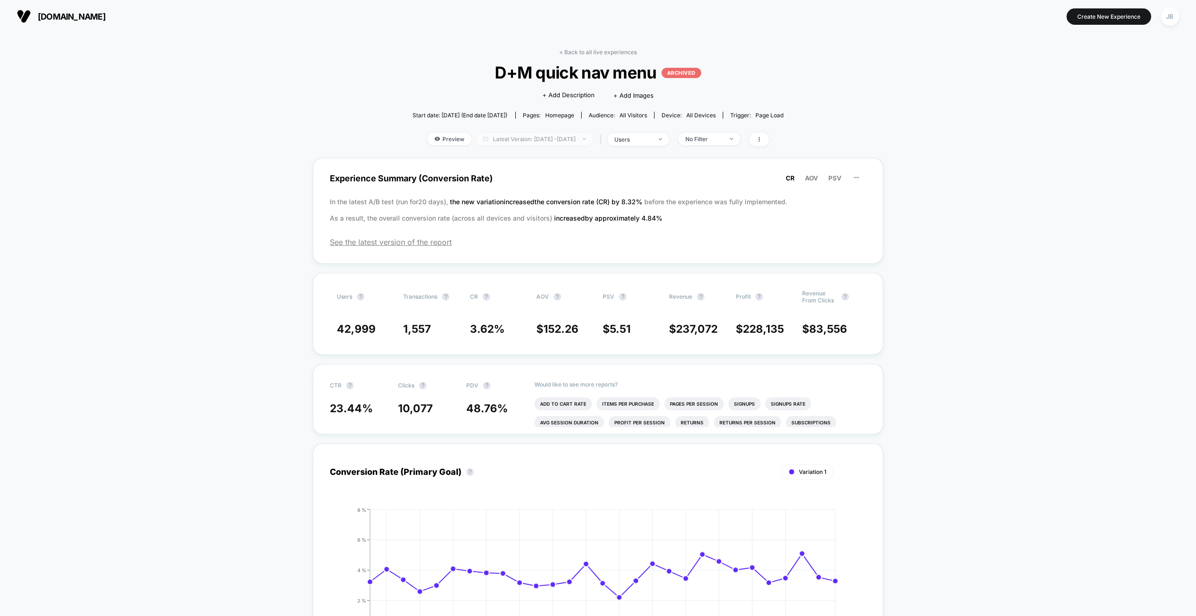
click at [588, 138] on span "Latest Version: [DATE] - [DATE]" at bounding box center [534, 139] width 117 height 13
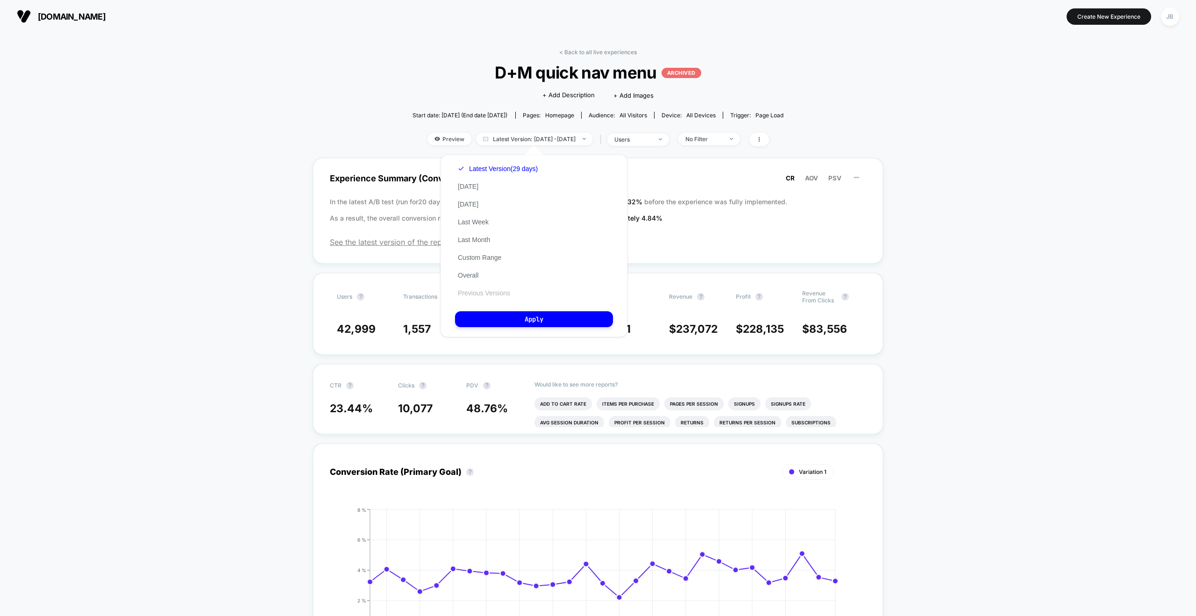
click at [478, 291] on button "Previous Versions" at bounding box center [484, 293] width 58 height 8
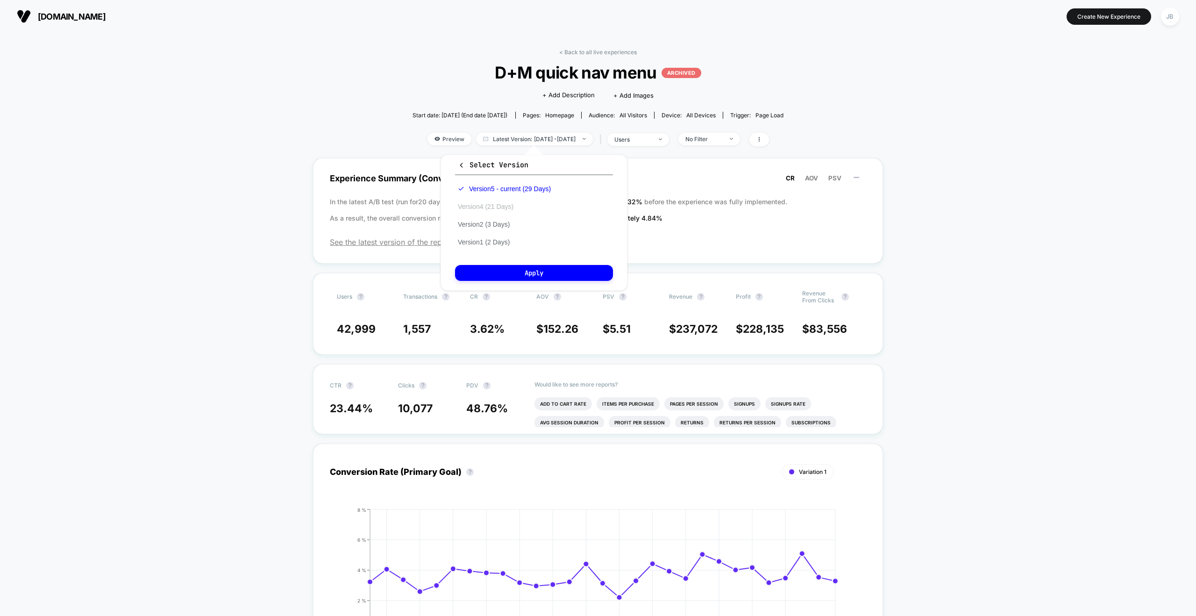
click at [488, 207] on button "Version 4 (21 Days)" at bounding box center [485, 206] width 61 height 8
click at [542, 272] on button "Apply" at bounding box center [534, 273] width 158 height 16
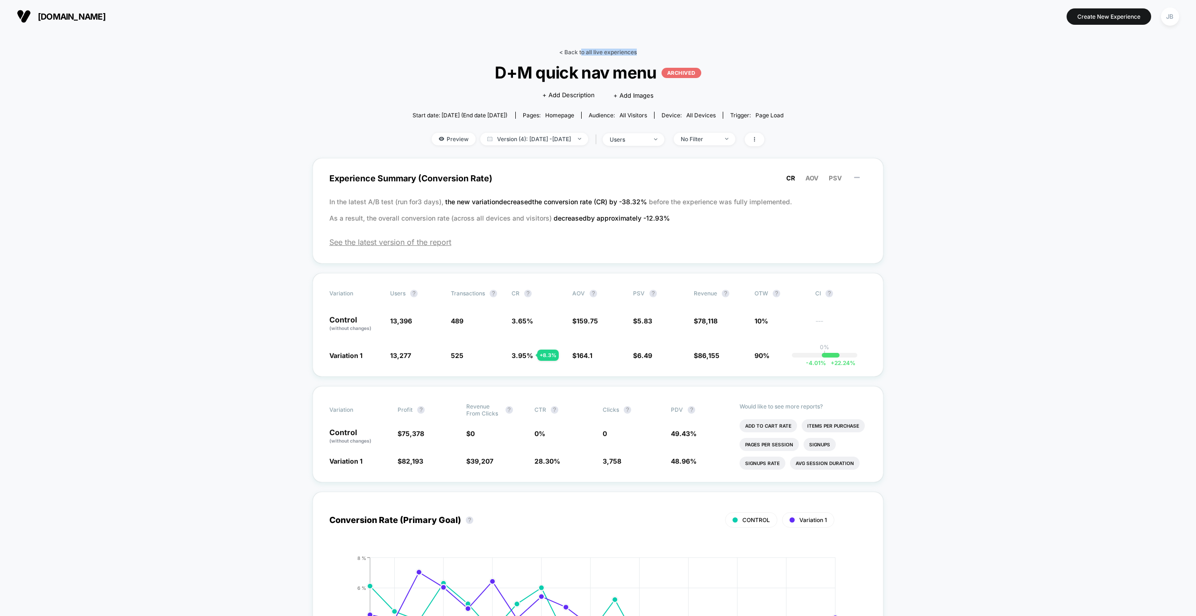
click at [581, 55] on div "< Back to all live experiences D+M quick nav menu ARCHIVED Click to edit experi…" at bounding box center [599, 103] width 372 height 109
click at [573, 51] on link "< Back to all live experiences" at bounding box center [598, 52] width 78 height 7
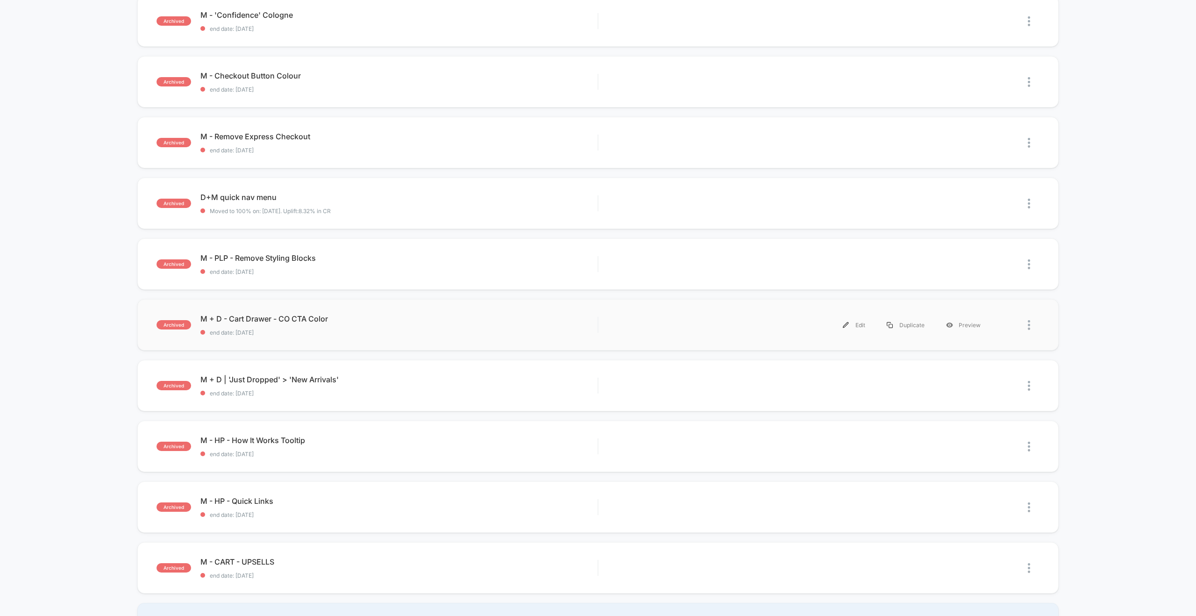
scroll to position [229, 0]
click at [379, 263] on div "M - PLP - Remove Styling Blocks Click to edit experience details Click to edit …" at bounding box center [398, 264] width 397 height 22
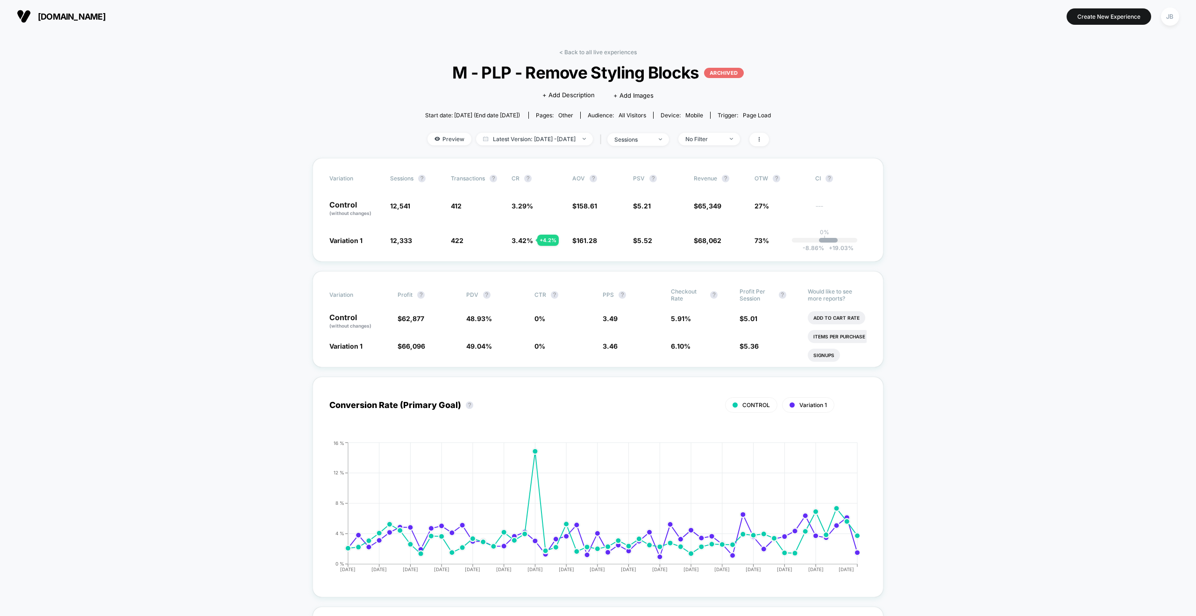
click at [571, 50] on link "< Back to all live experiences" at bounding box center [598, 52] width 78 height 7
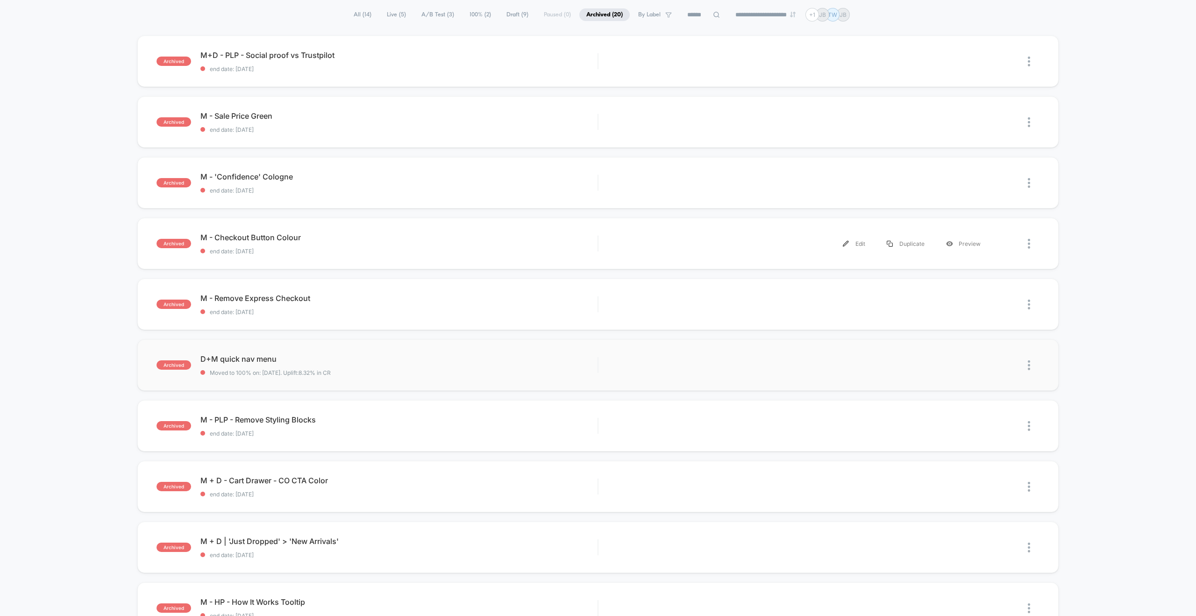
scroll to position [93, 0]
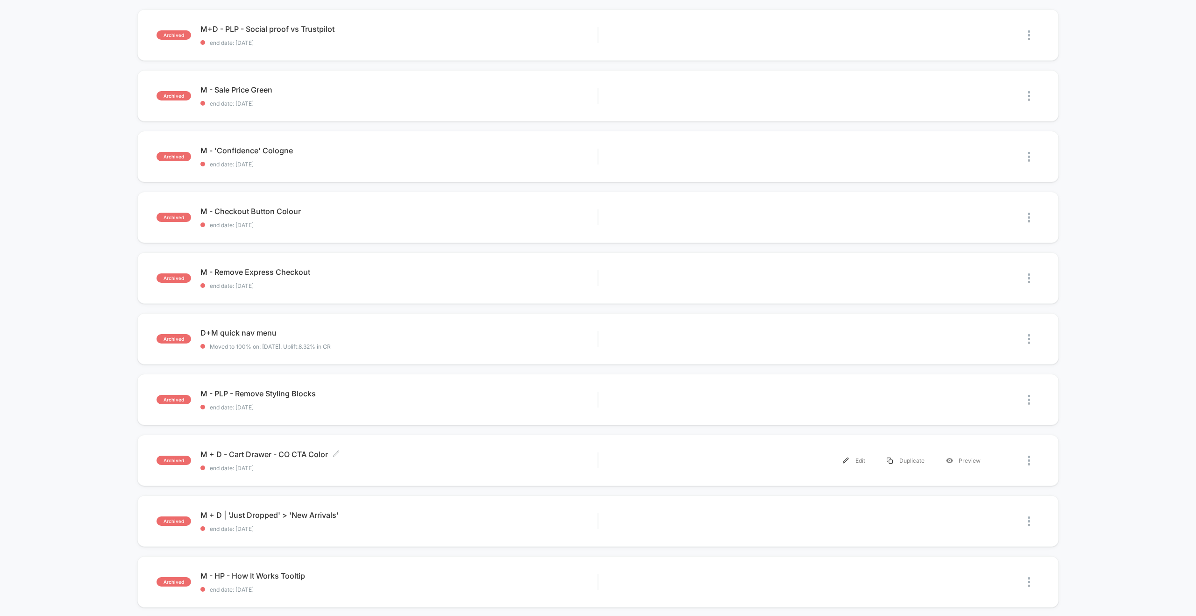
click at [414, 462] on div "M + D - Cart Drawer - CO CTA Color Click to edit experience details Click to ed…" at bounding box center [398, 461] width 397 height 22
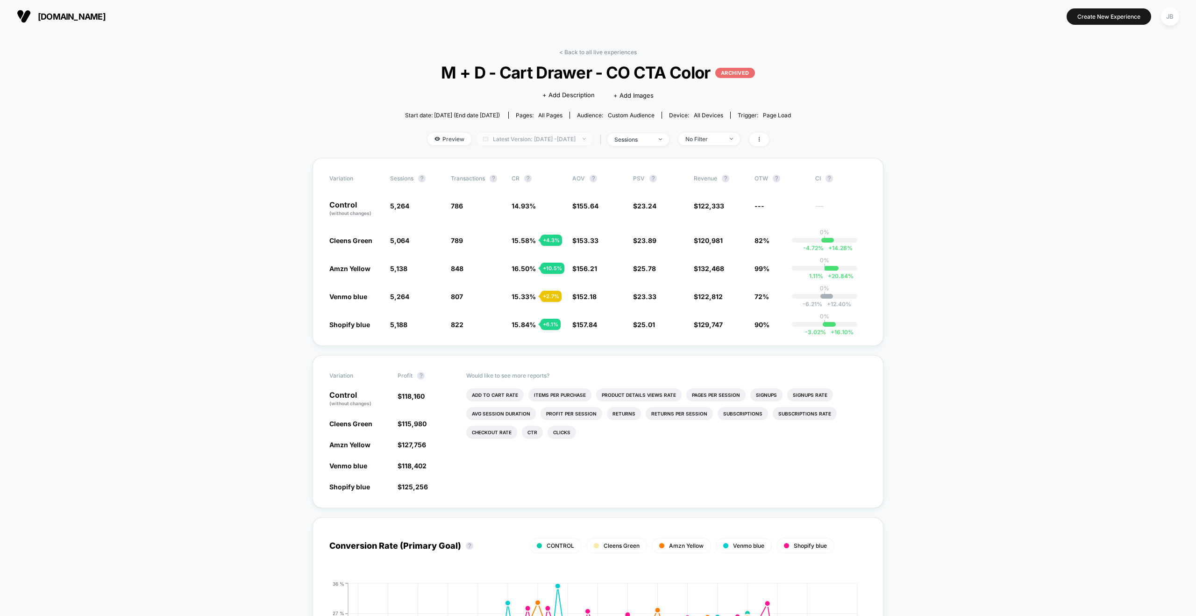
click at [592, 142] on span "Latest Version: [DATE] - [DATE]" at bounding box center [534, 139] width 117 height 13
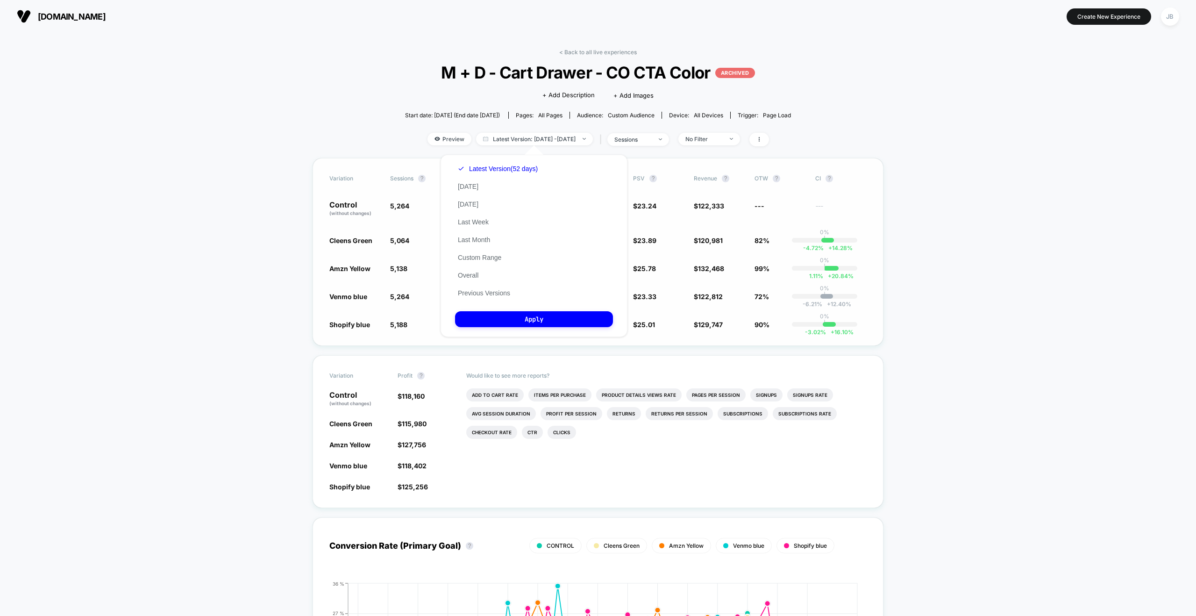
click at [476, 296] on button "Previous Versions" at bounding box center [484, 293] width 58 height 8
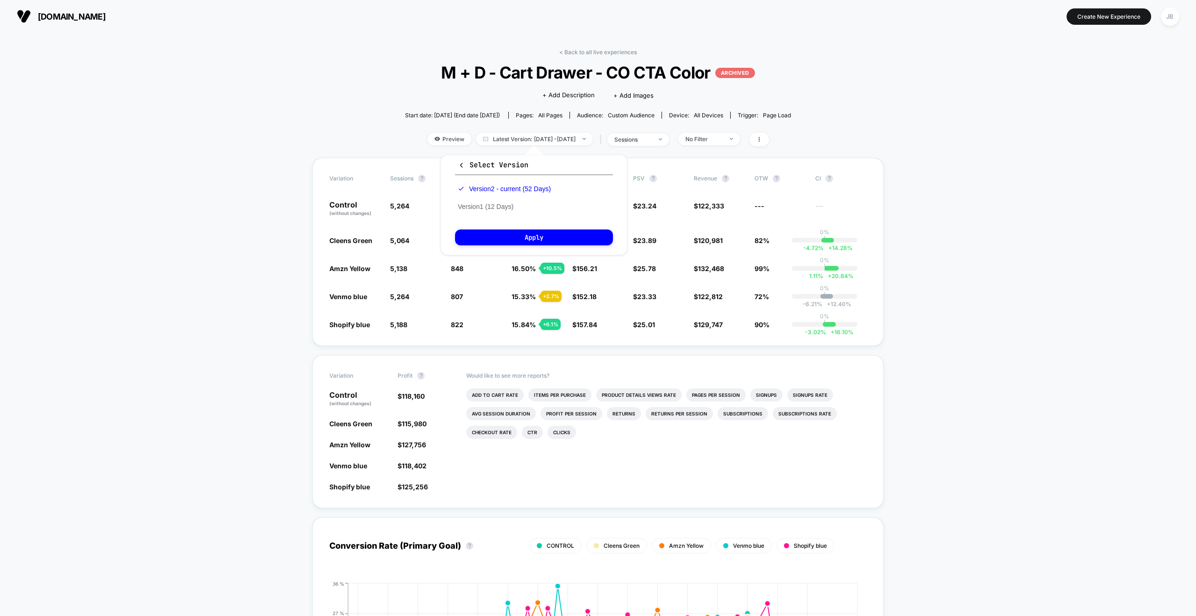
click at [741, 154] on div "< Back to all live experiences M + D - Cart Drawer - CO CTA Color ARCHIVED Clic…" at bounding box center [598, 103] width 386 height 109
click at [579, 52] on link "< Back to all live experiences" at bounding box center [598, 52] width 78 height 7
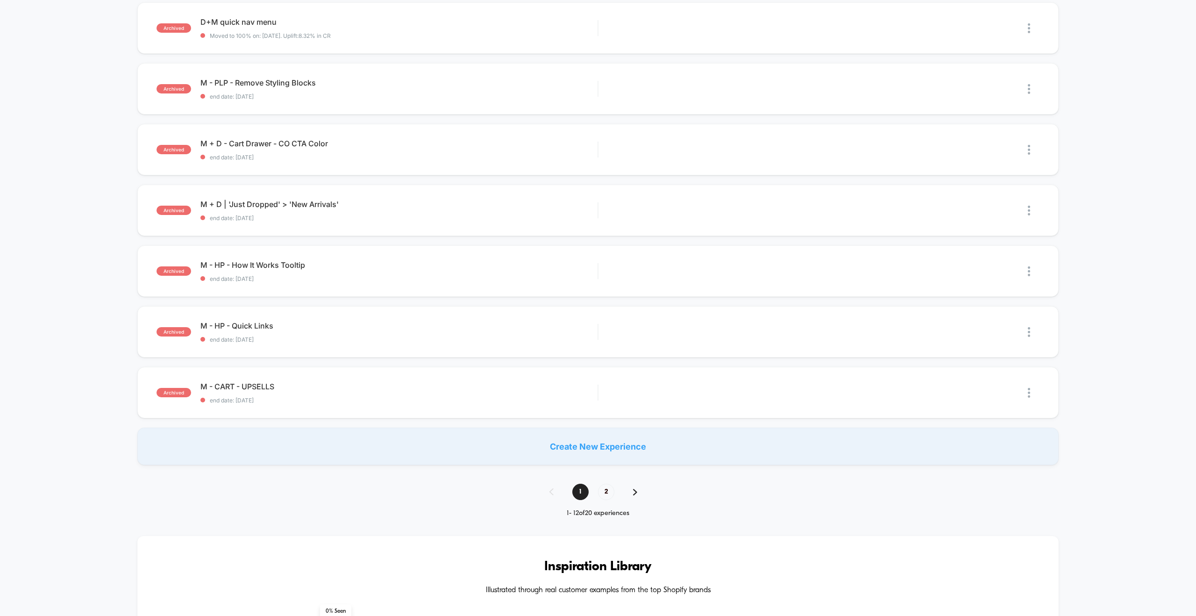
scroll to position [403, 0]
click at [470, 209] on div "M + D | 'Just Dropped' > 'New Arrivals' Click to edit experience details Click …" at bounding box center [398, 211] width 397 height 22
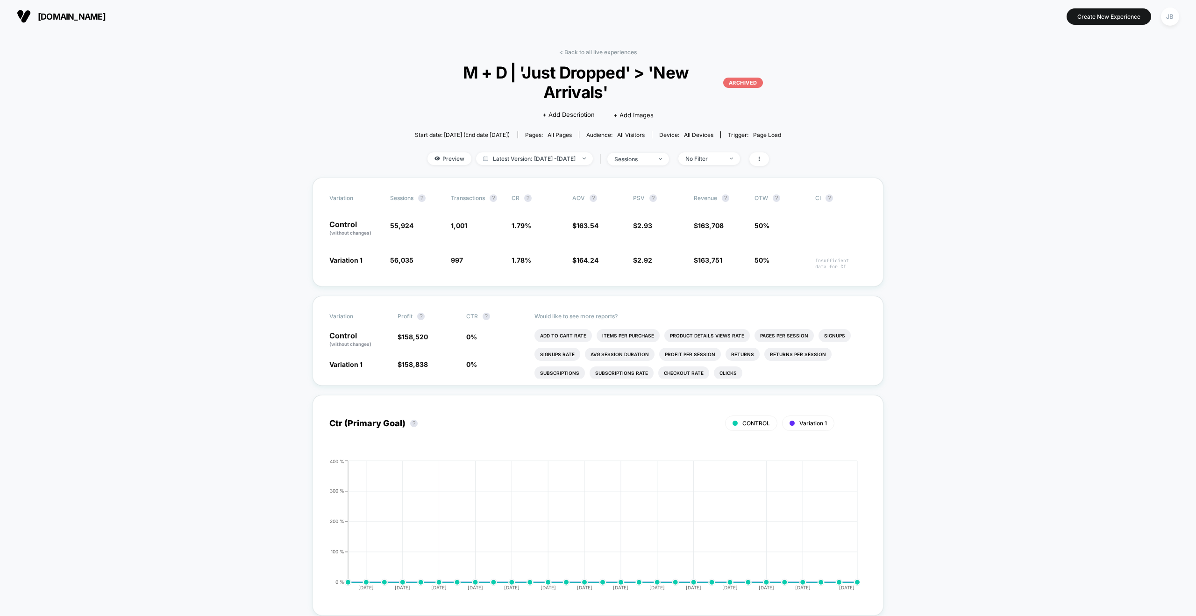
click at [603, 52] on link "< Back to all live experiences" at bounding box center [598, 52] width 78 height 7
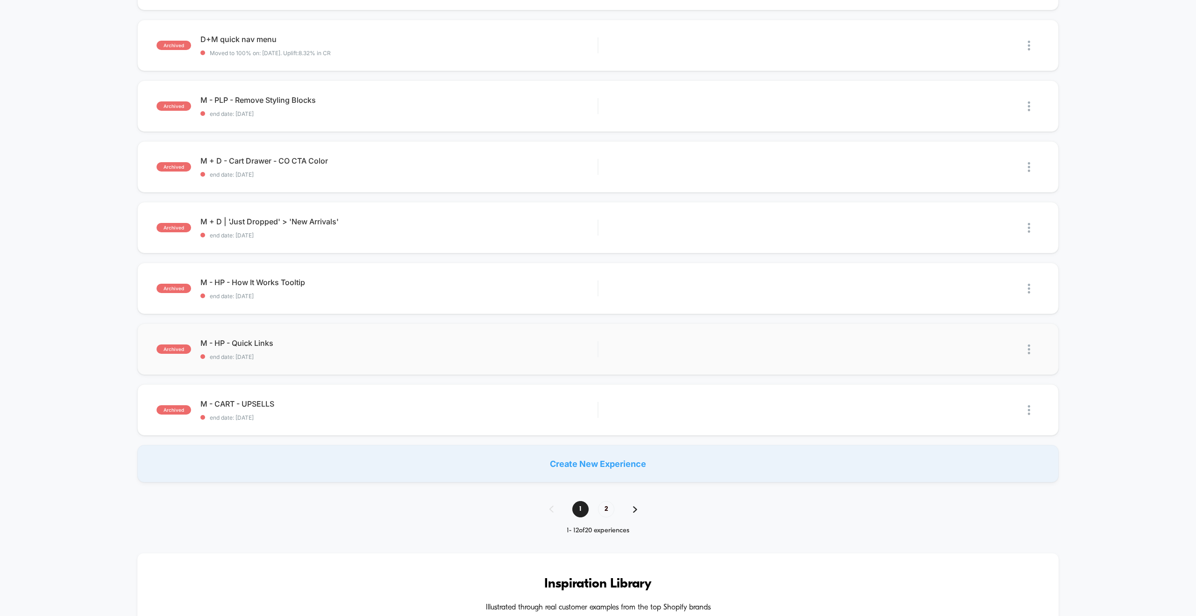
scroll to position [391, 0]
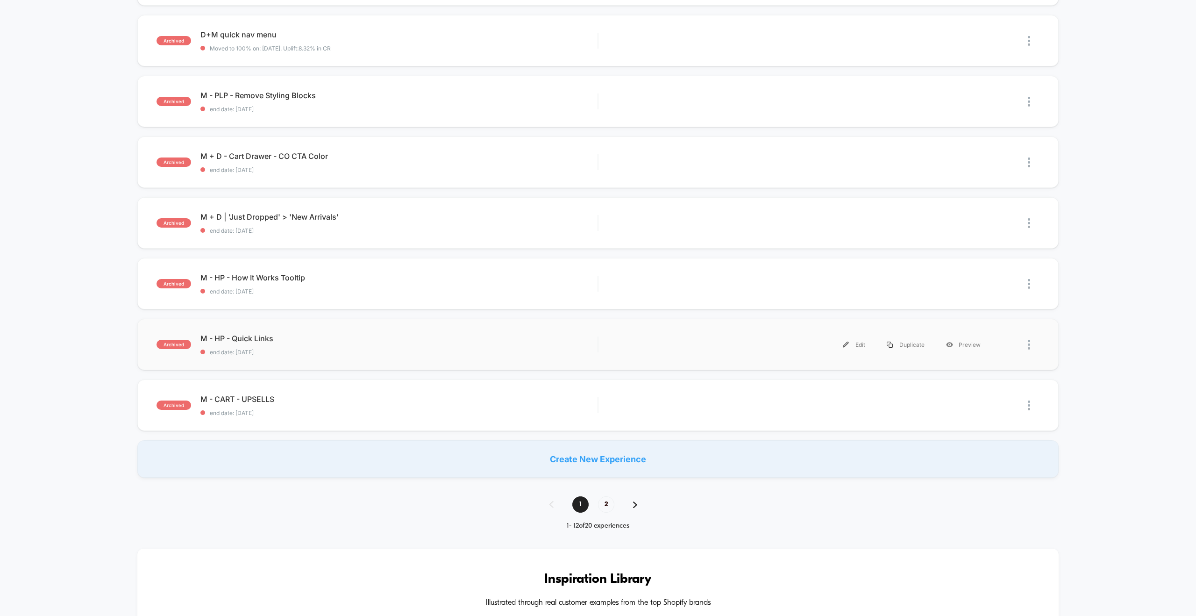
click at [460, 359] on div "archived M - HP - Quick Links end date: [DATE] Edit Duplicate Preview" at bounding box center [597, 344] width 921 height 51
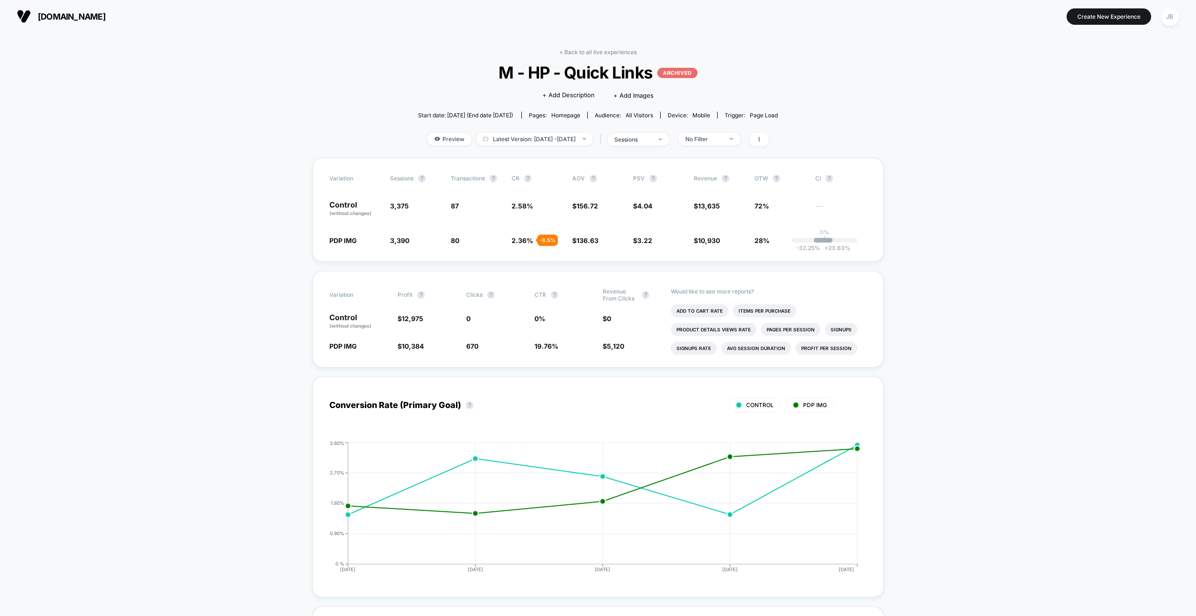
click at [597, 56] on div "< Back to all live experiences M - HP - Quick Links ARCHIVED Click to edit expe…" at bounding box center [598, 103] width 360 height 109
click at [586, 53] on link "< Back to all live experiences" at bounding box center [598, 52] width 78 height 7
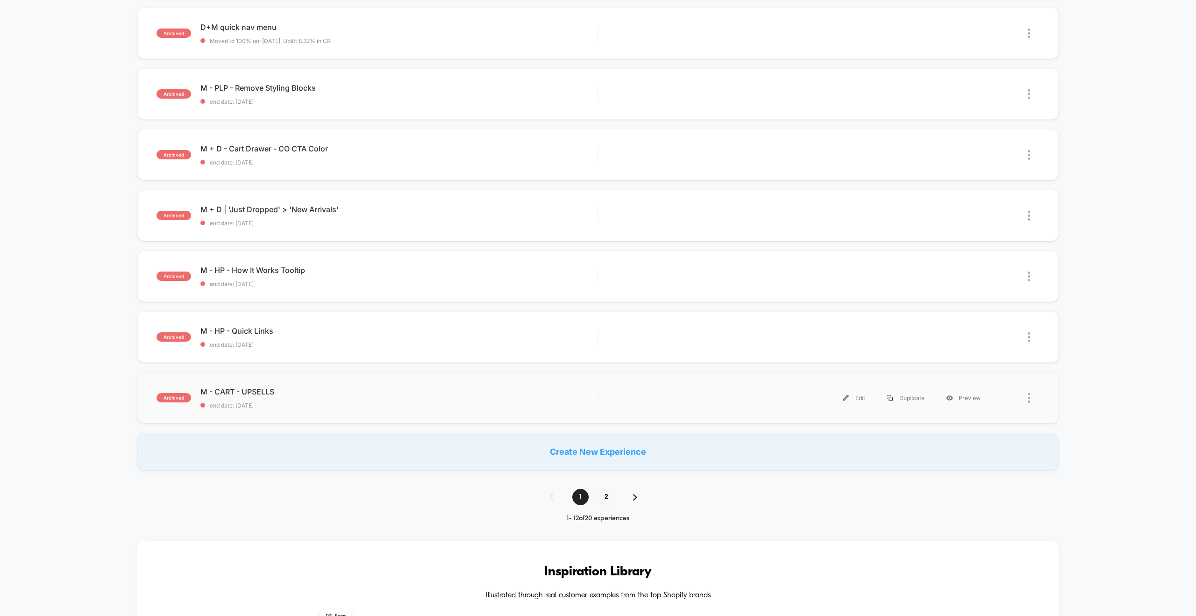
scroll to position [404, 0]
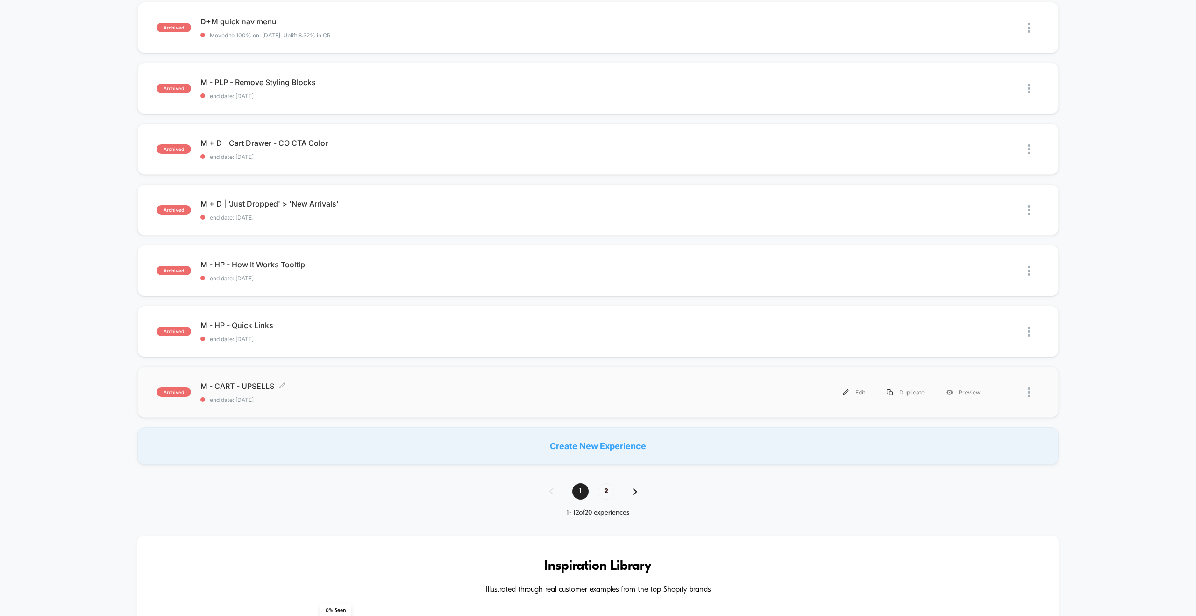
click at [448, 393] on div "M - CART - UPSELLS Click to edit experience details Click to edit experience de…" at bounding box center [398, 392] width 397 height 22
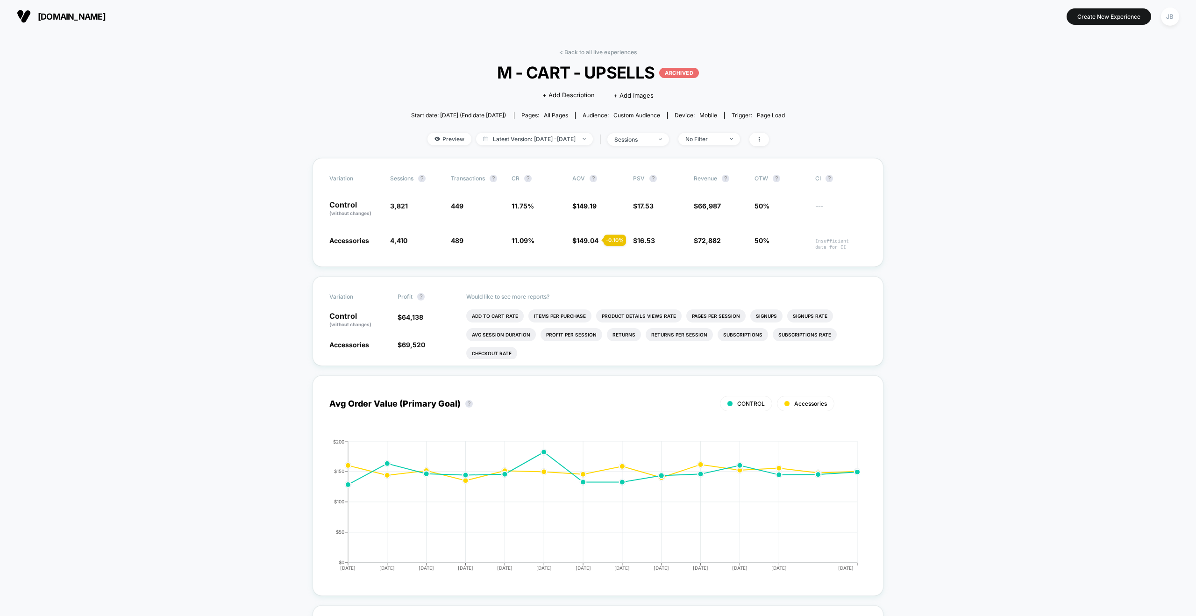
click at [591, 57] on div "< Back to all live experiences M - CART - UPSELLS ARCHIVED Click to edit experi…" at bounding box center [598, 103] width 374 height 109
click at [590, 53] on link "< Back to all live experiences" at bounding box center [598, 52] width 78 height 7
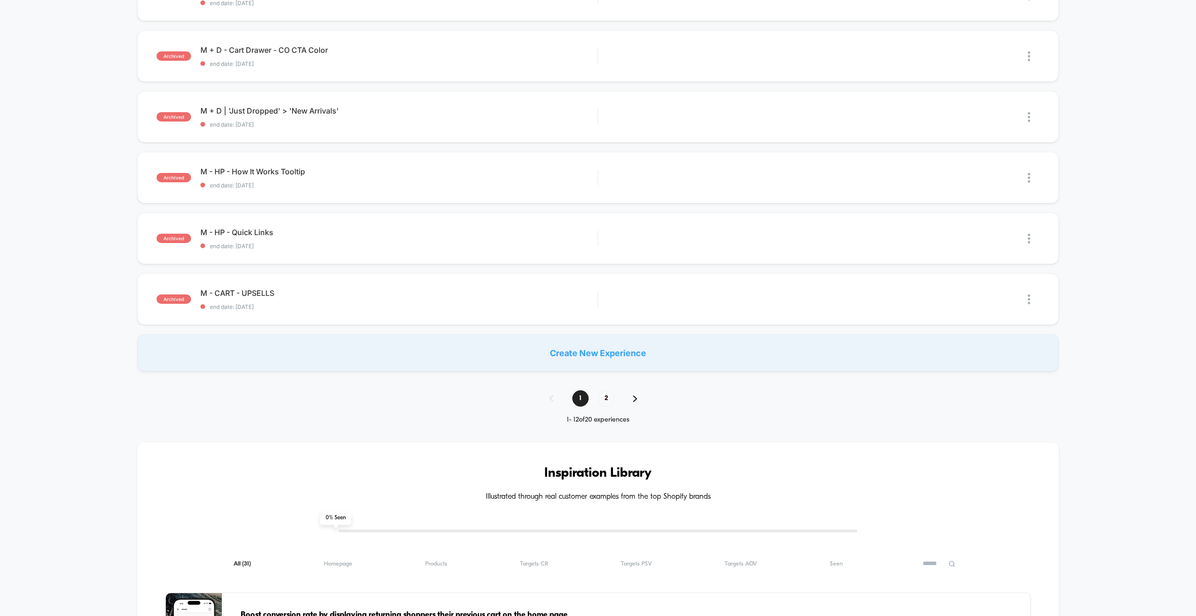
scroll to position [508, 0]
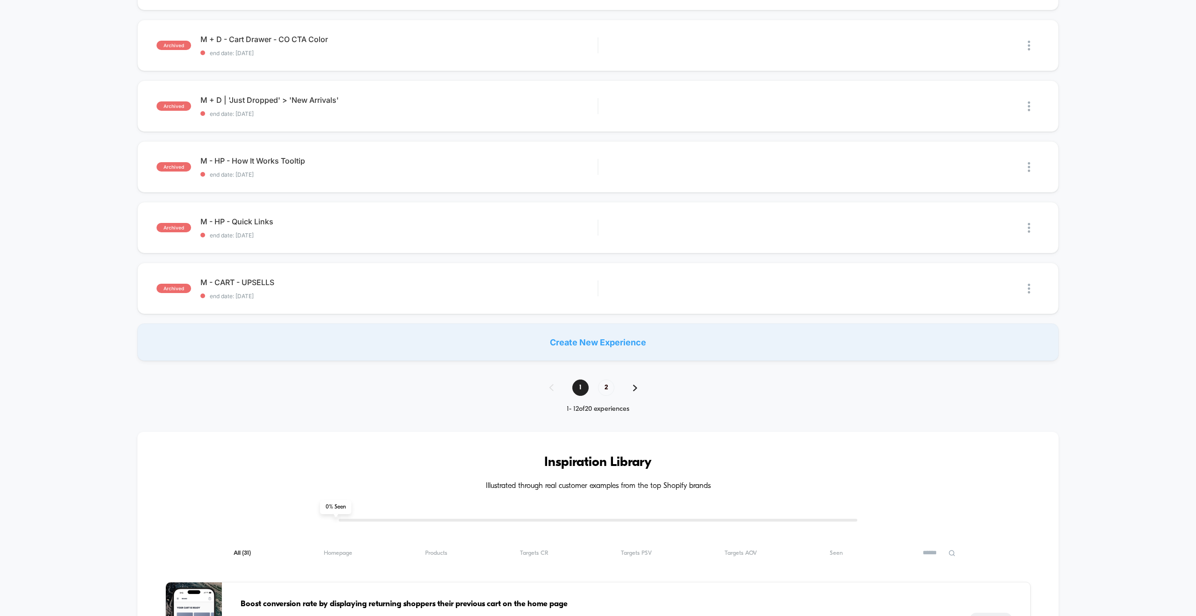
click at [607, 387] on span "2" at bounding box center [606, 387] width 16 height 16
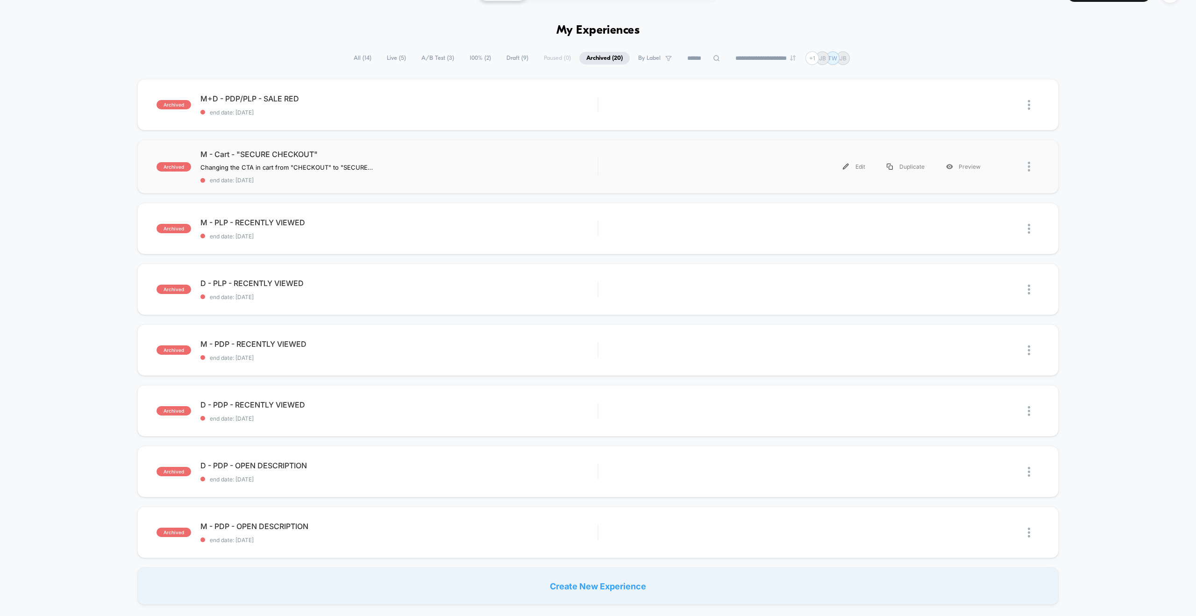
scroll to position [29, 0]
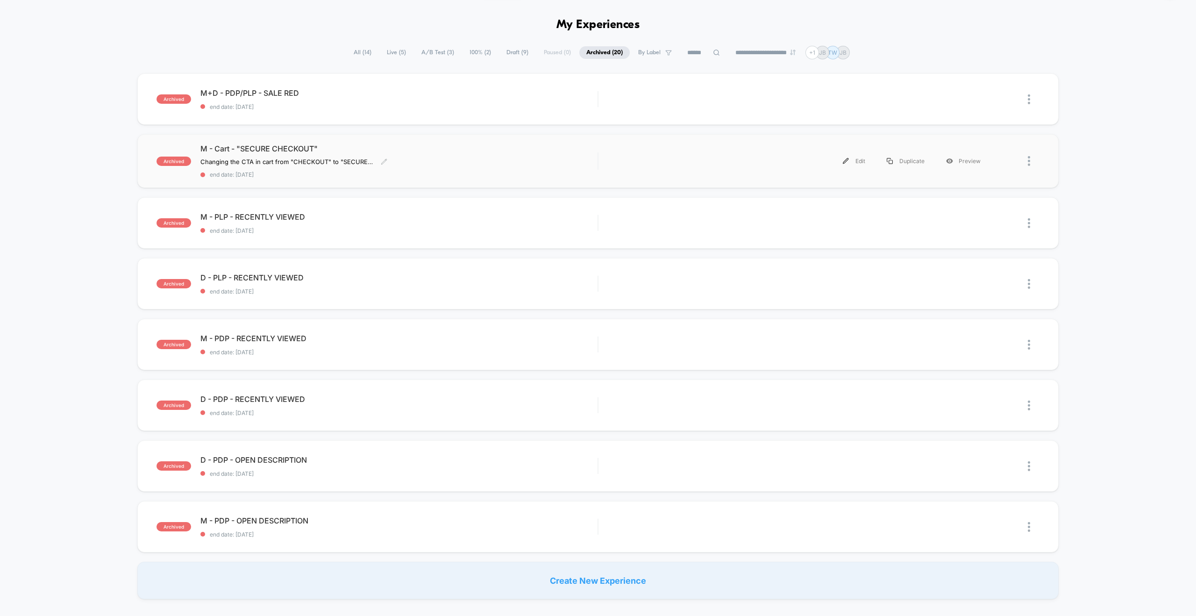
click at [528, 152] on span "M - Cart - "SECURE CHECKOUT"" at bounding box center [398, 148] width 397 height 9
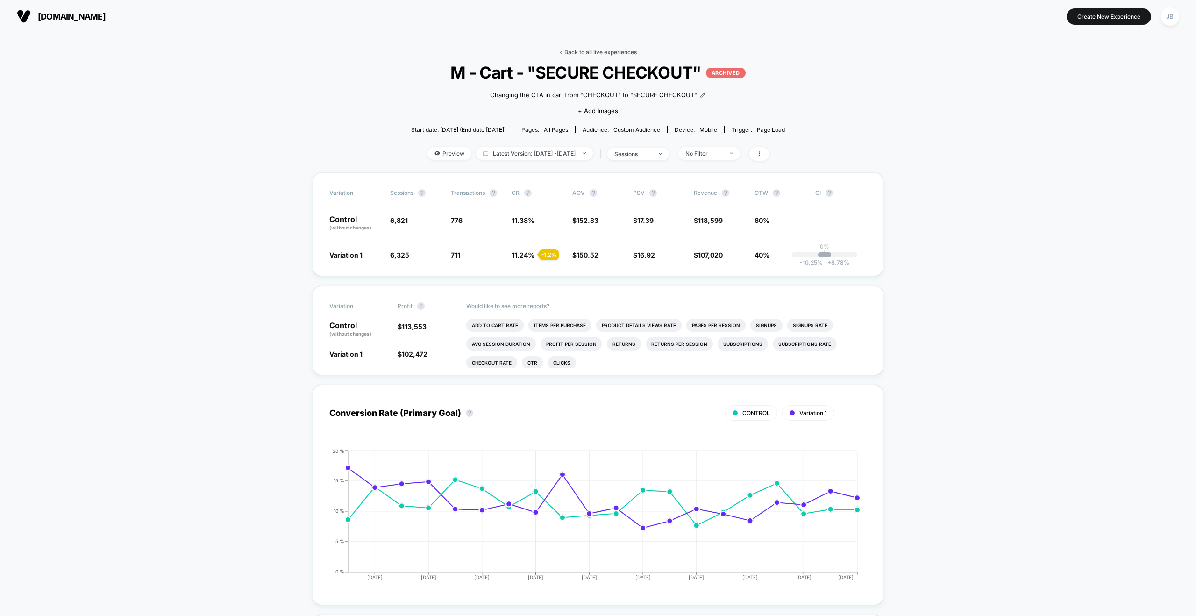
click at [592, 51] on link "< Back to all live experiences" at bounding box center [598, 52] width 78 height 7
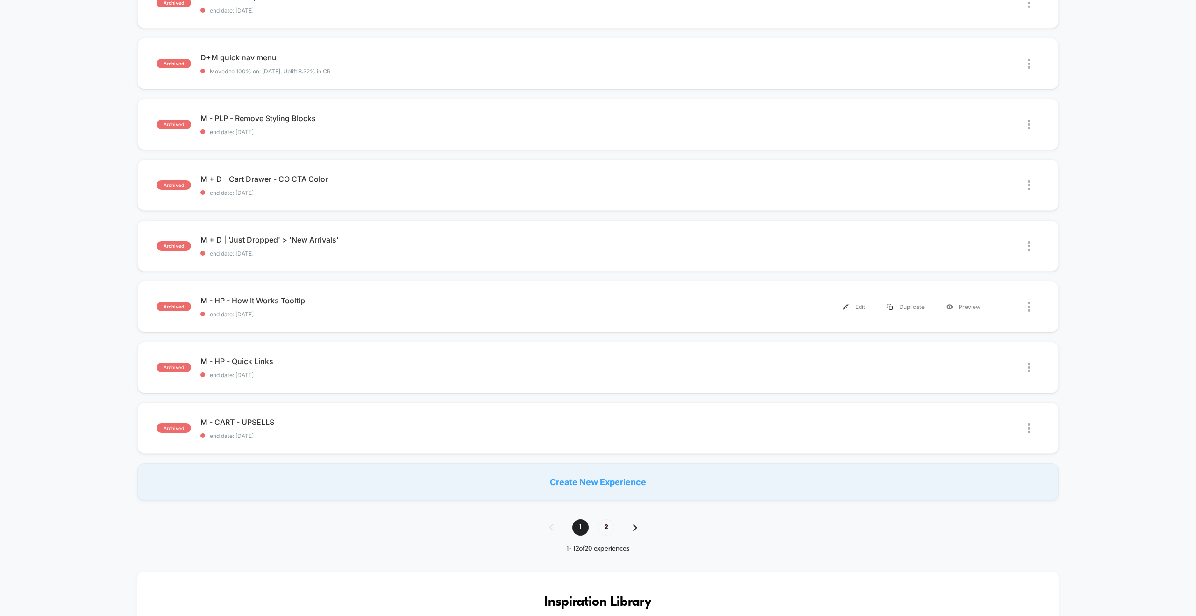
scroll to position [378, 0]
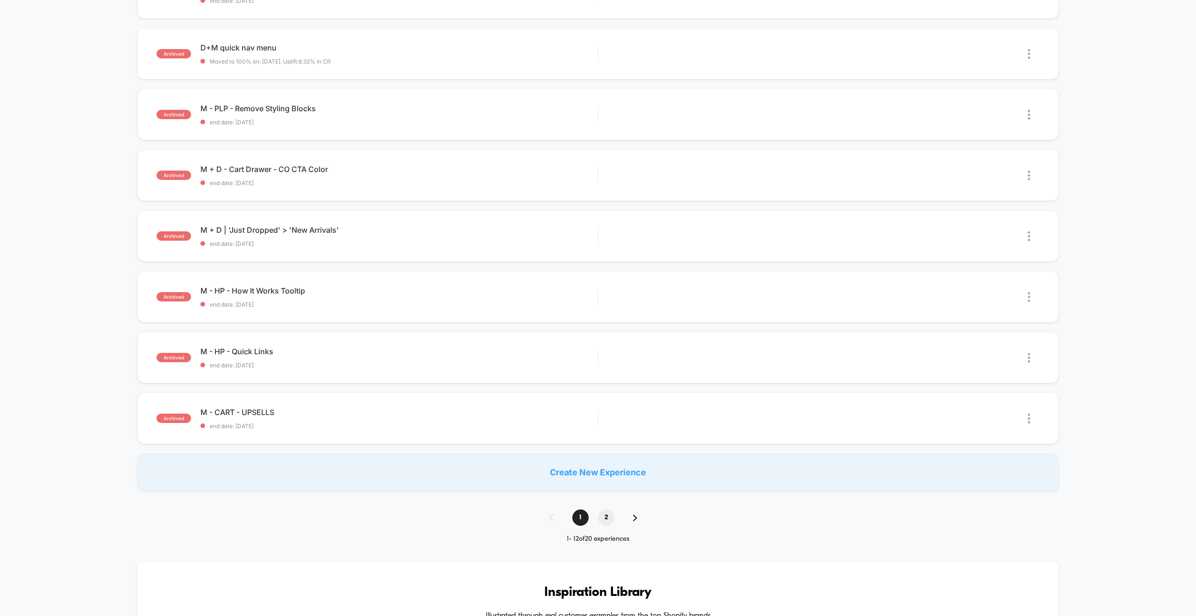
click at [611, 516] on span "2" at bounding box center [606, 517] width 16 height 16
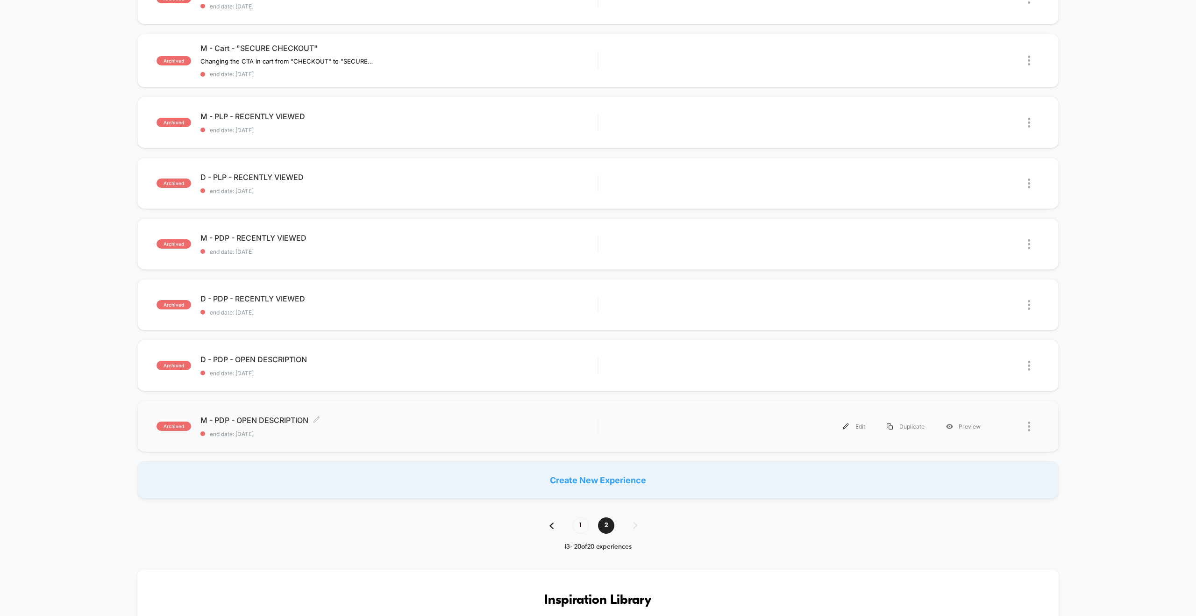
scroll to position [135, 0]
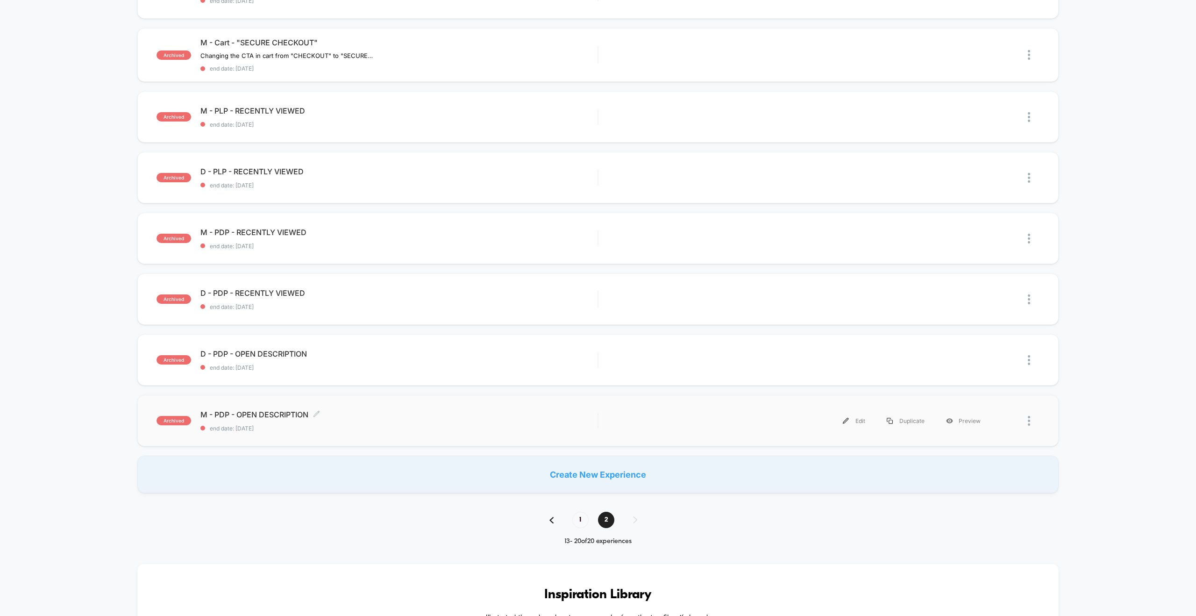
click at [425, 419] on div "M - PDP - OPEN DESCRIPTION Click to edit experience details Click to edit exper…" at bounding box center [398, 421] width 397 height 22
